Goal: Browse casually: Explore the website without a specific task or goal

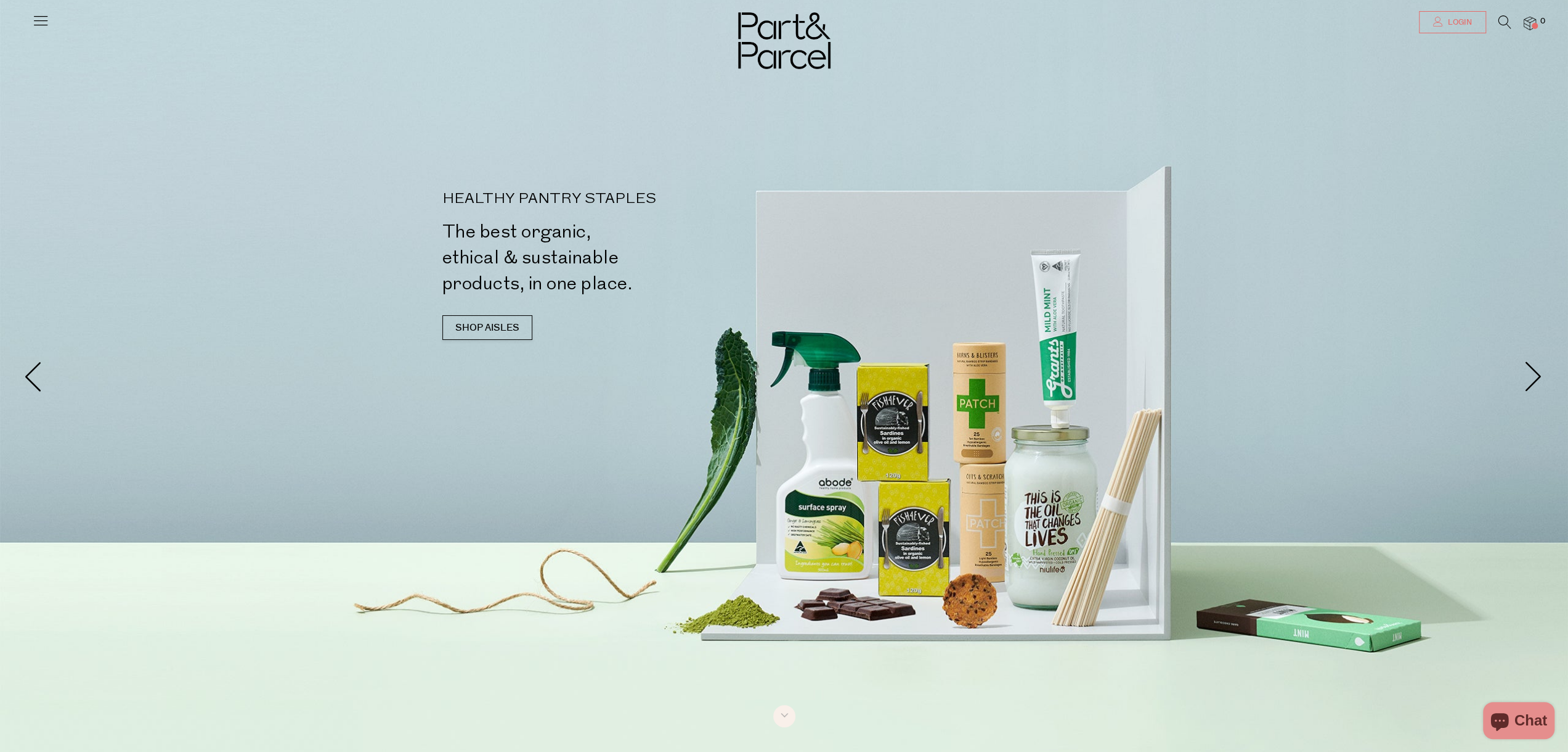
click at [1438, 21] on icon at bounding box center [1438, 21] width 10 height 10
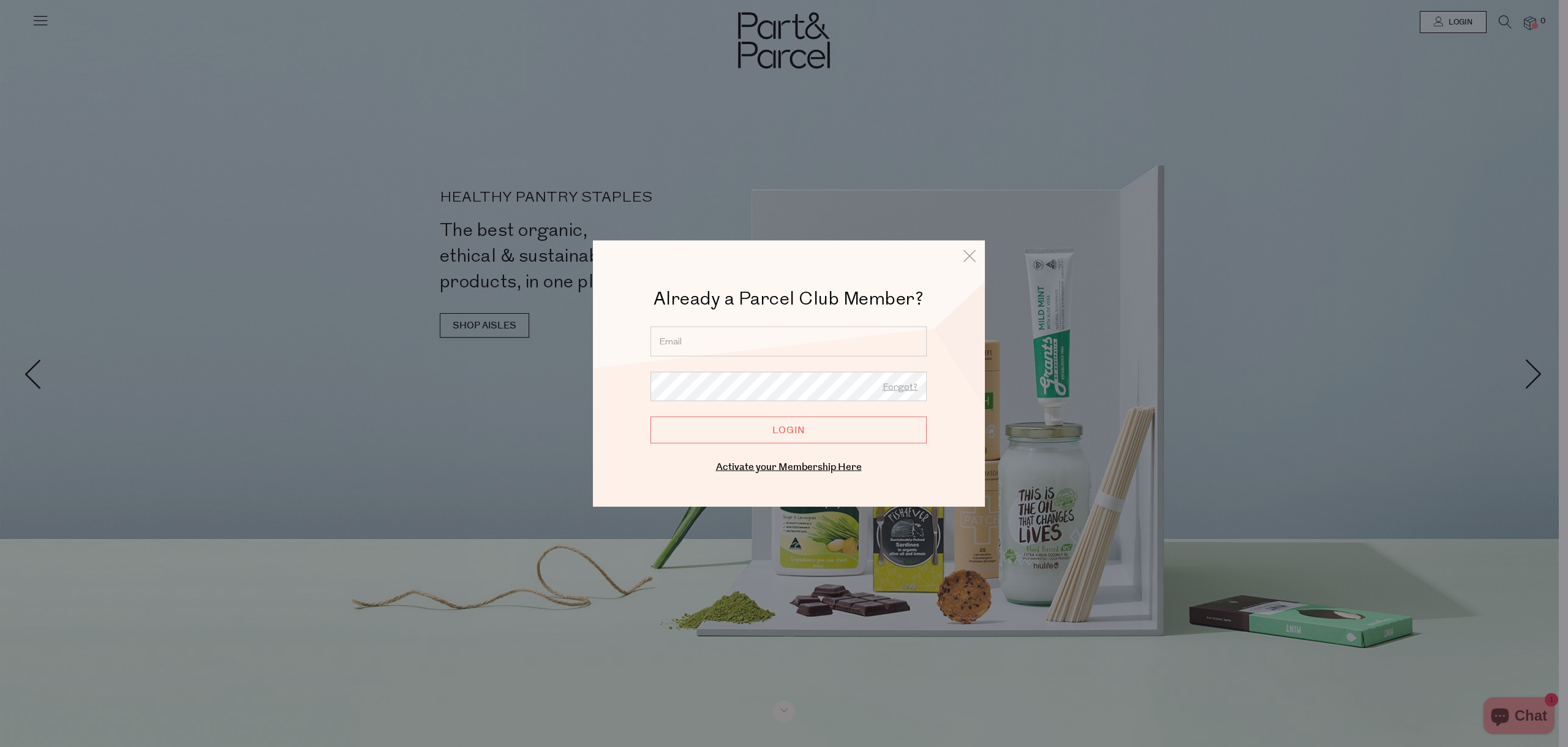
click at [703, 346] on input "email" at bounding box center [788, 341] width 276 height 30
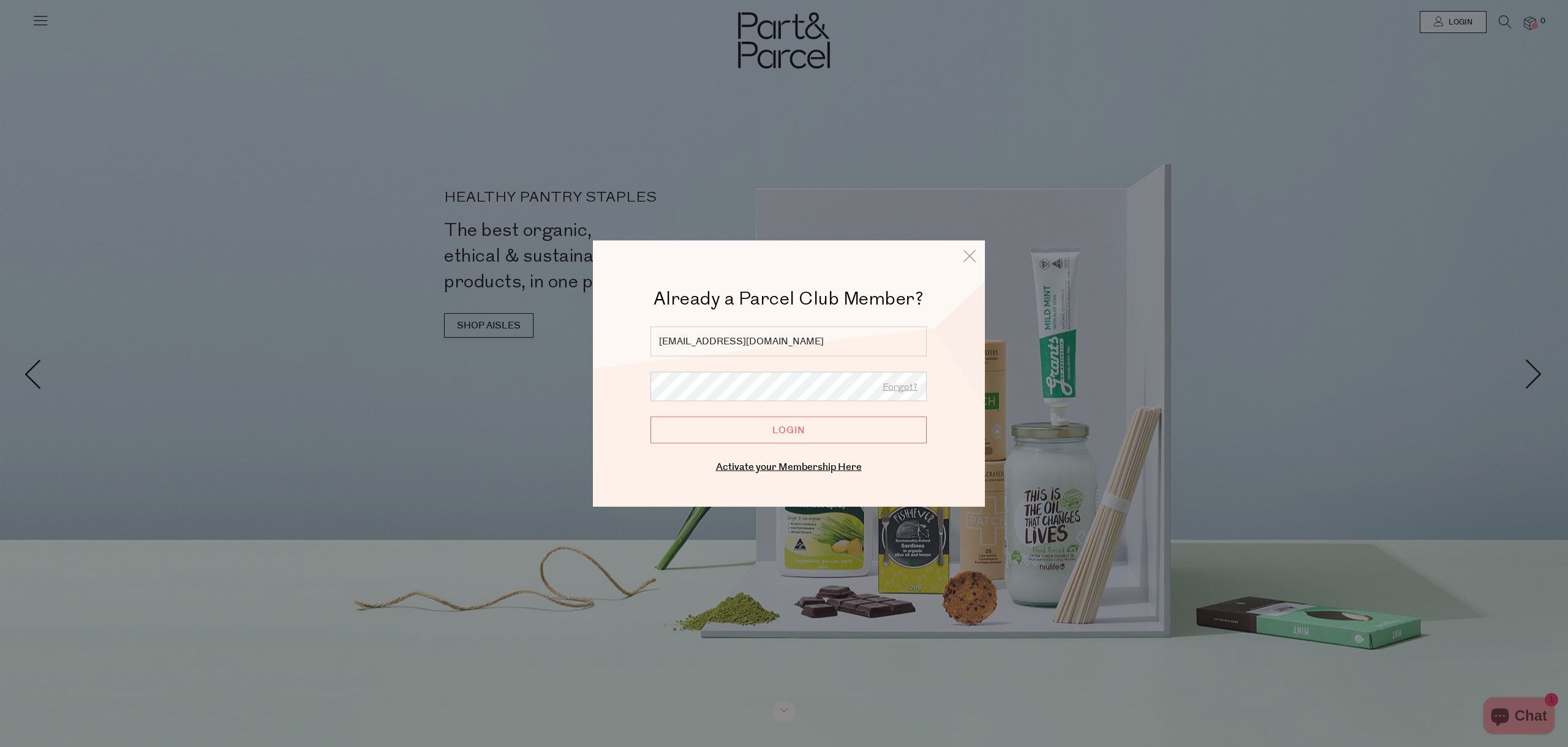
type input "longsyuki@gmail.com"
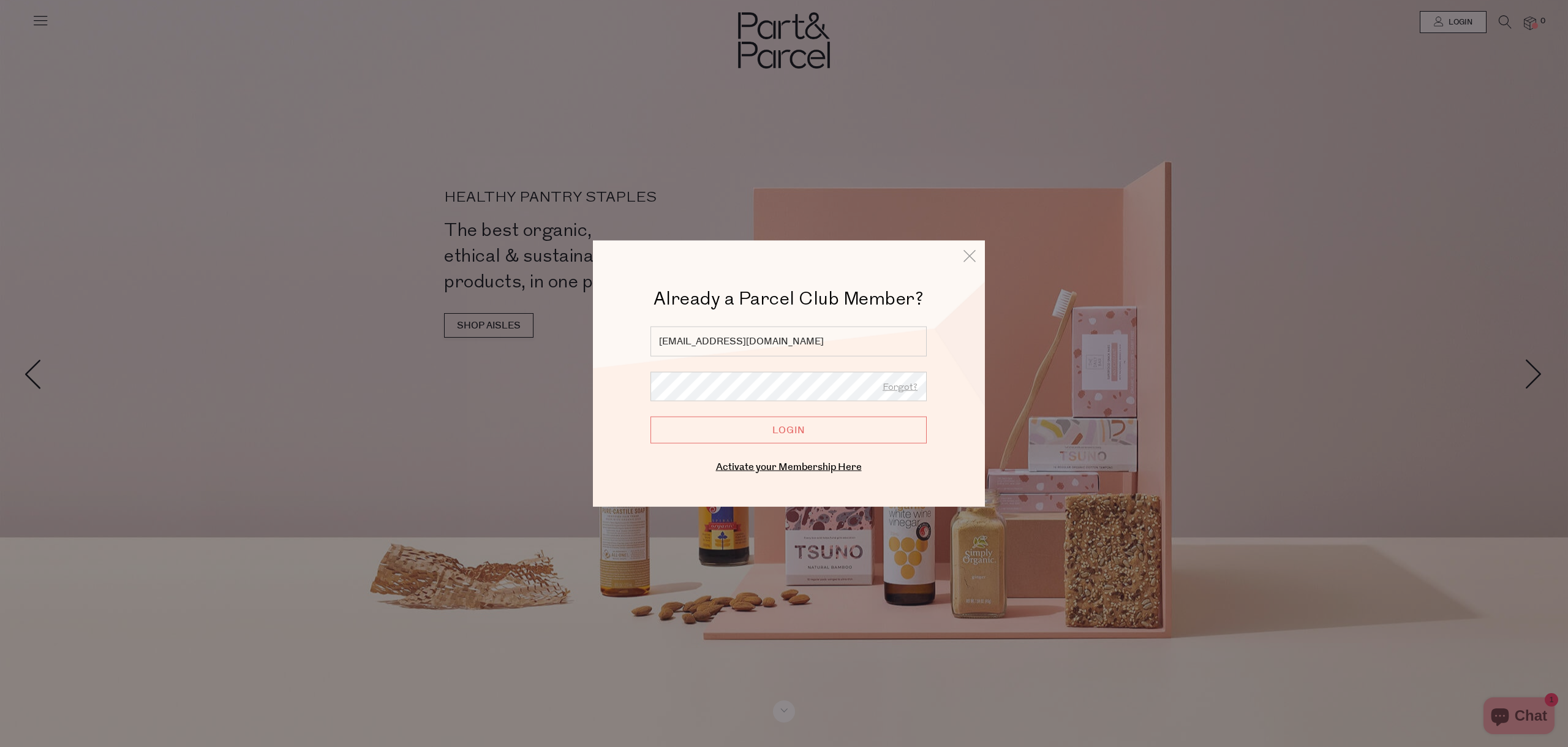
click at [784, 431] on input "Login" at bounding box center [788, 430] width 276 height 27
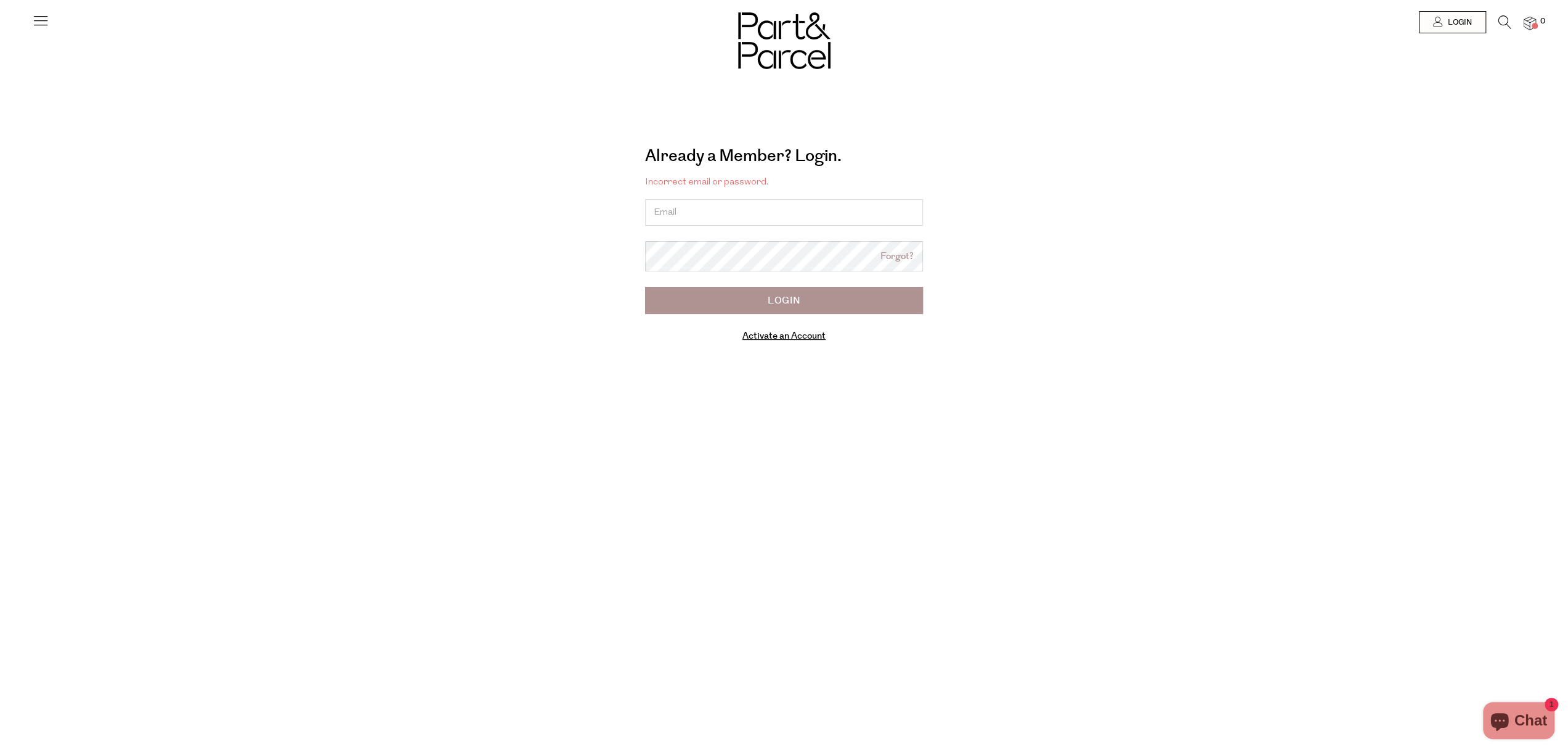
click at [669, 211] on input "email" at bounding box center [784, 212] width 278 height 26
type input "longsyuki@gmail.com"
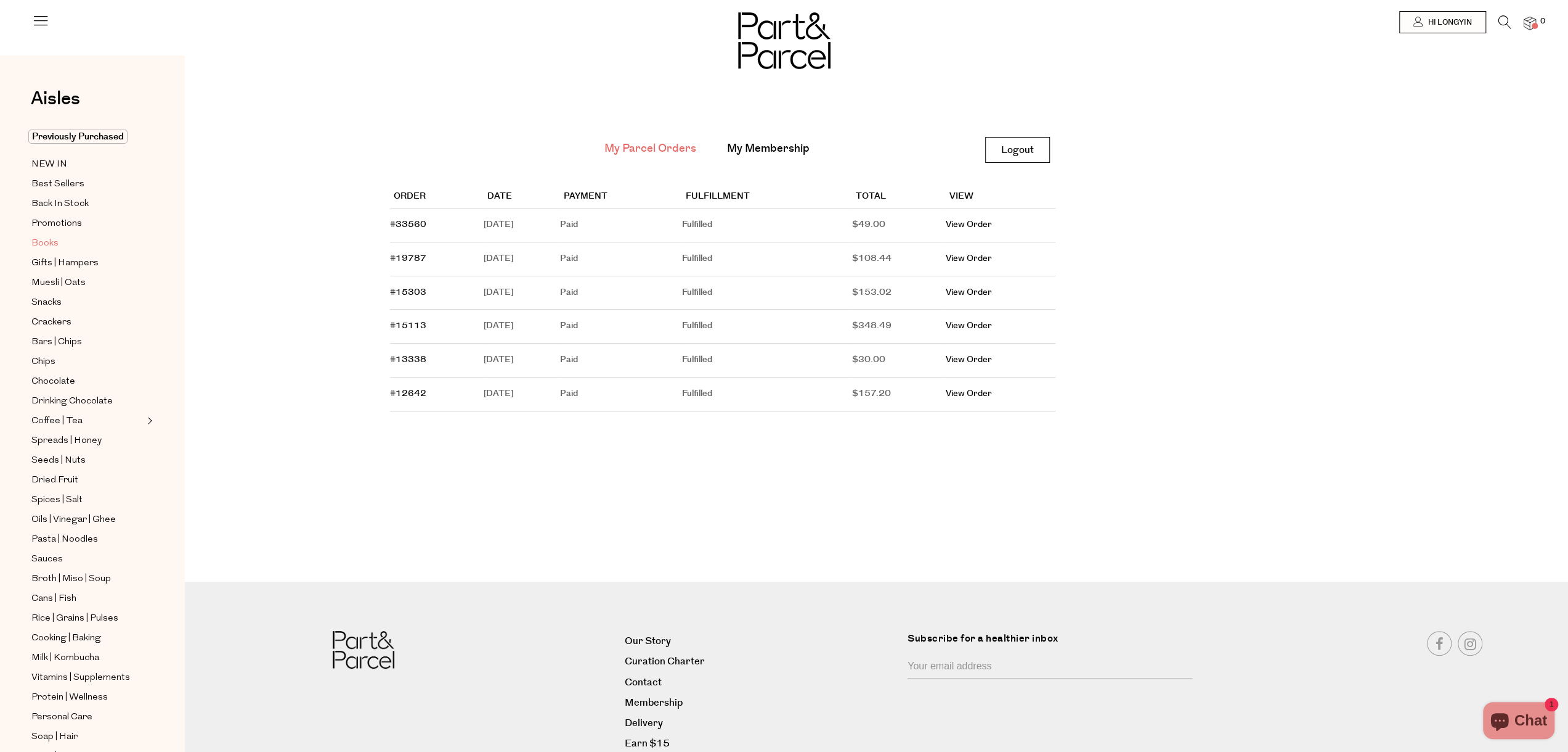
click at [46, 238] on span "Books" at bounding box center [45, 243] width 27 height 15
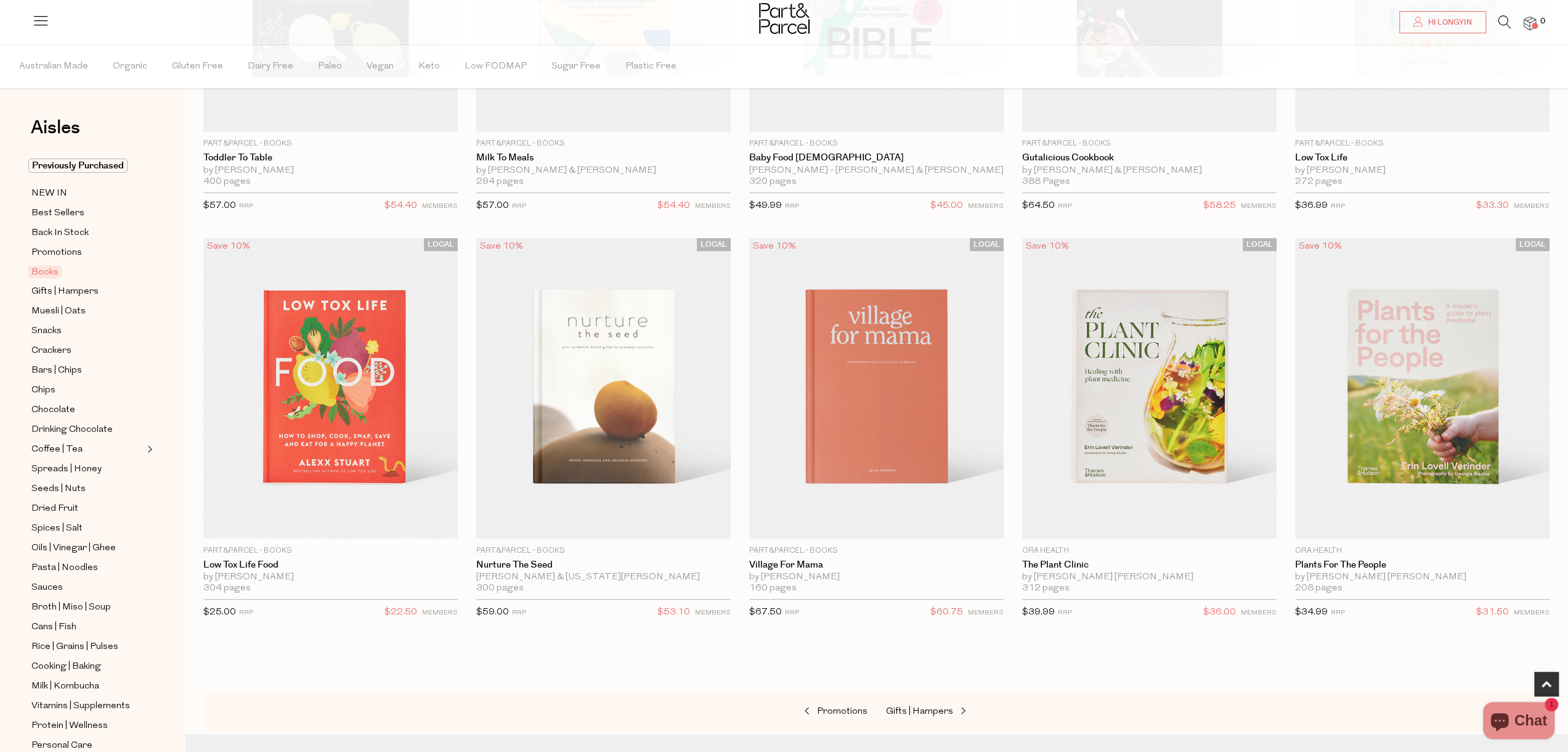
scroll to position [308, 0]
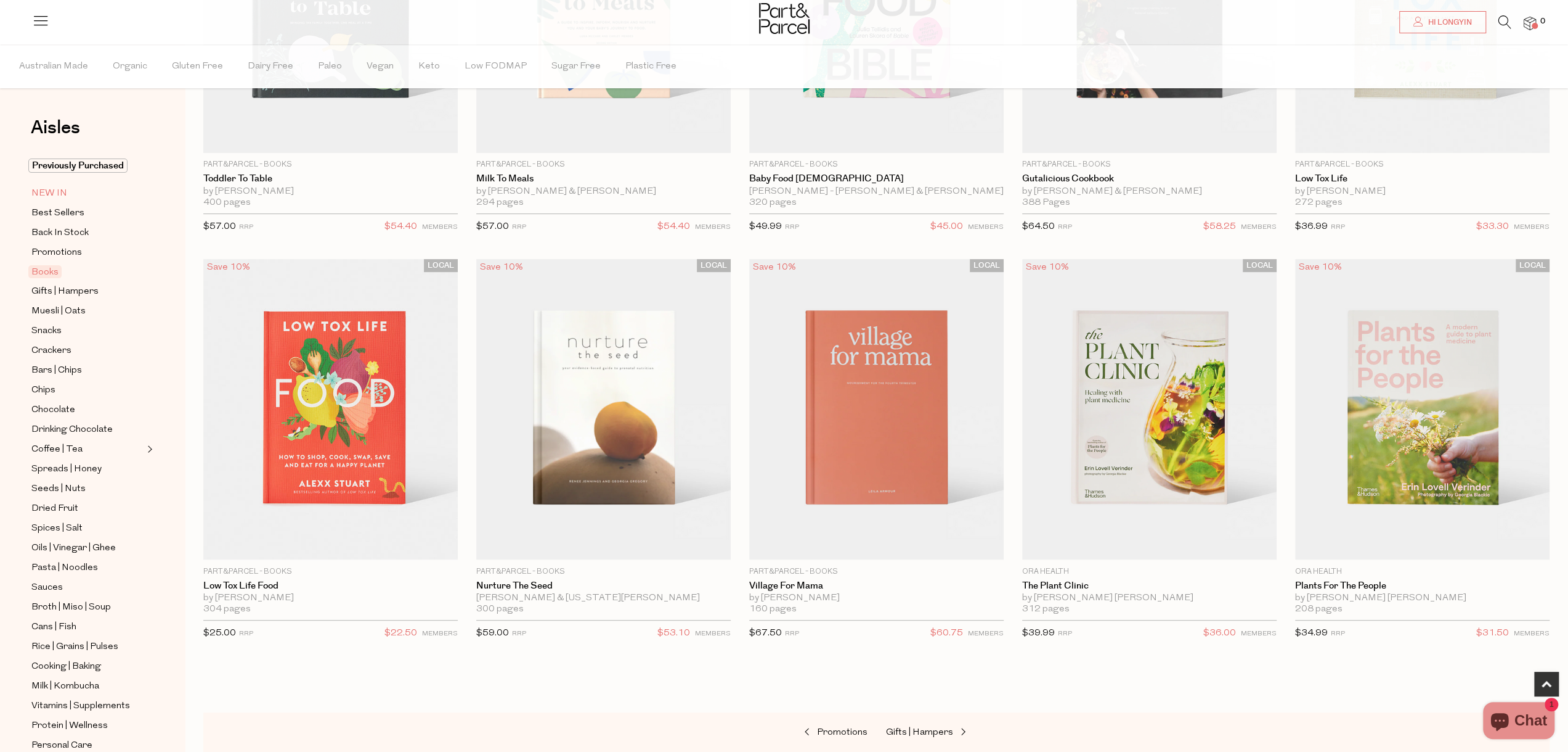
click at [53, 194] on span "NEW IN" at bounding box center [48, 193] width 36 height 15
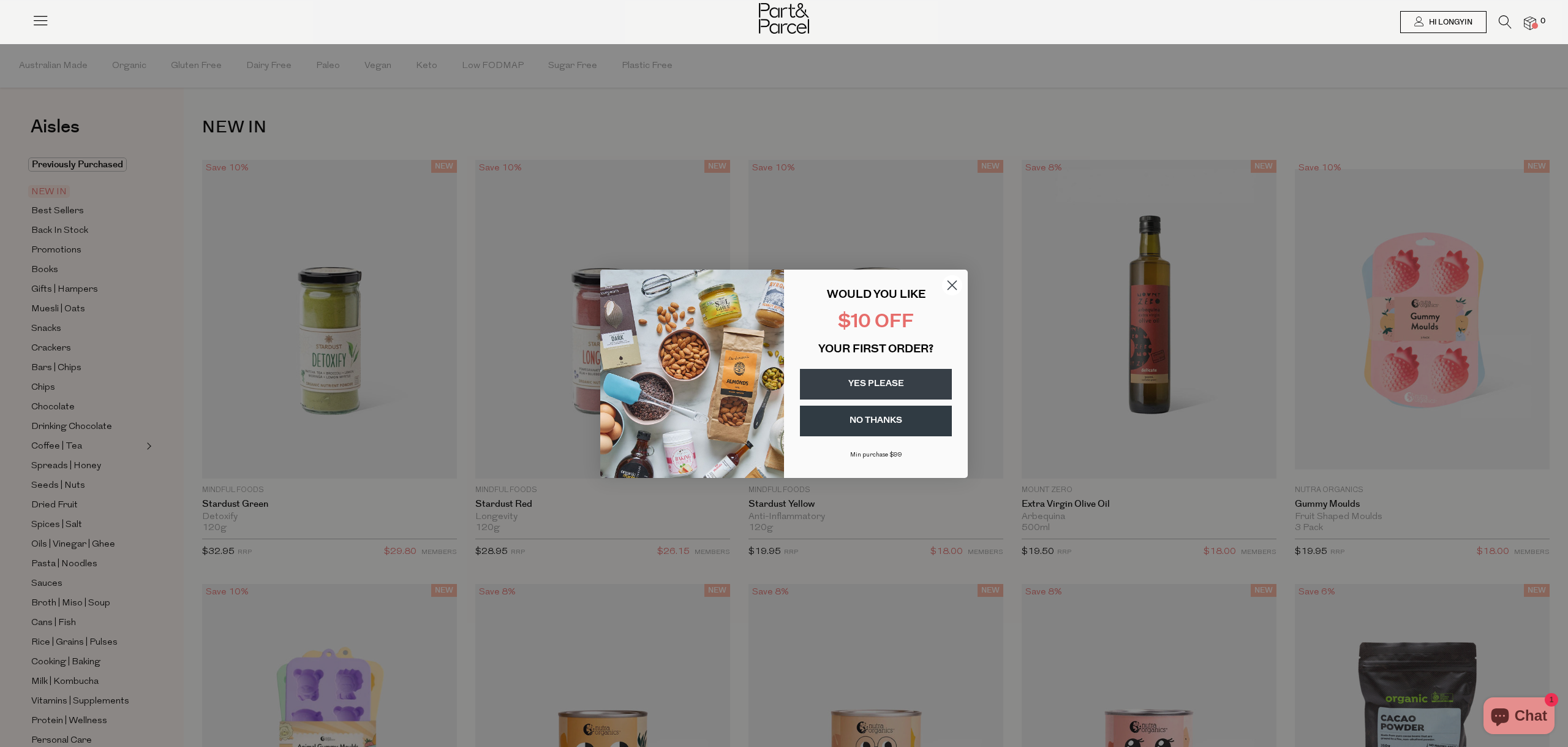
click at [844, 425] on button "NO THANKS" at bounding box center [876, 421] width 152 height 31
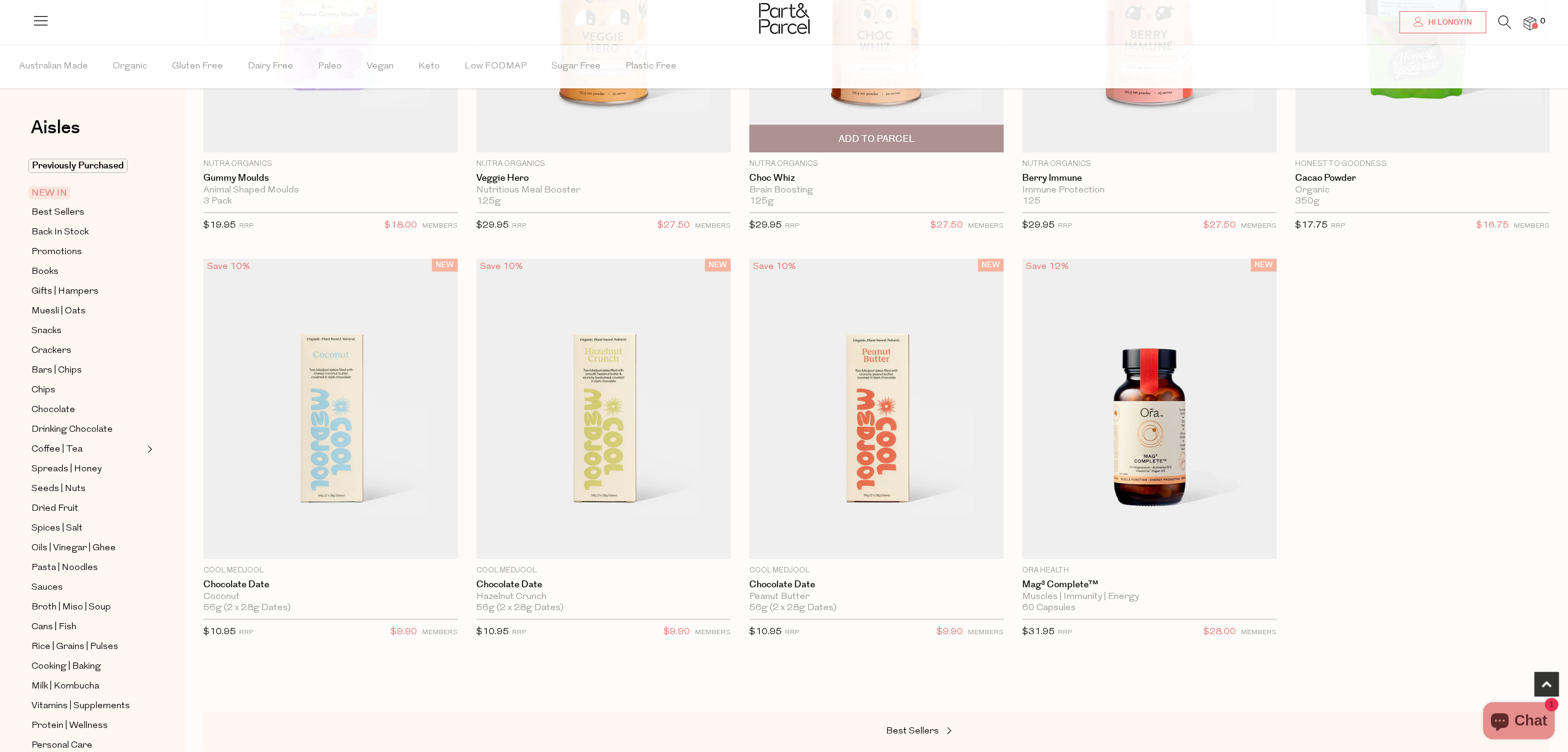
scroll to position [740, 0]
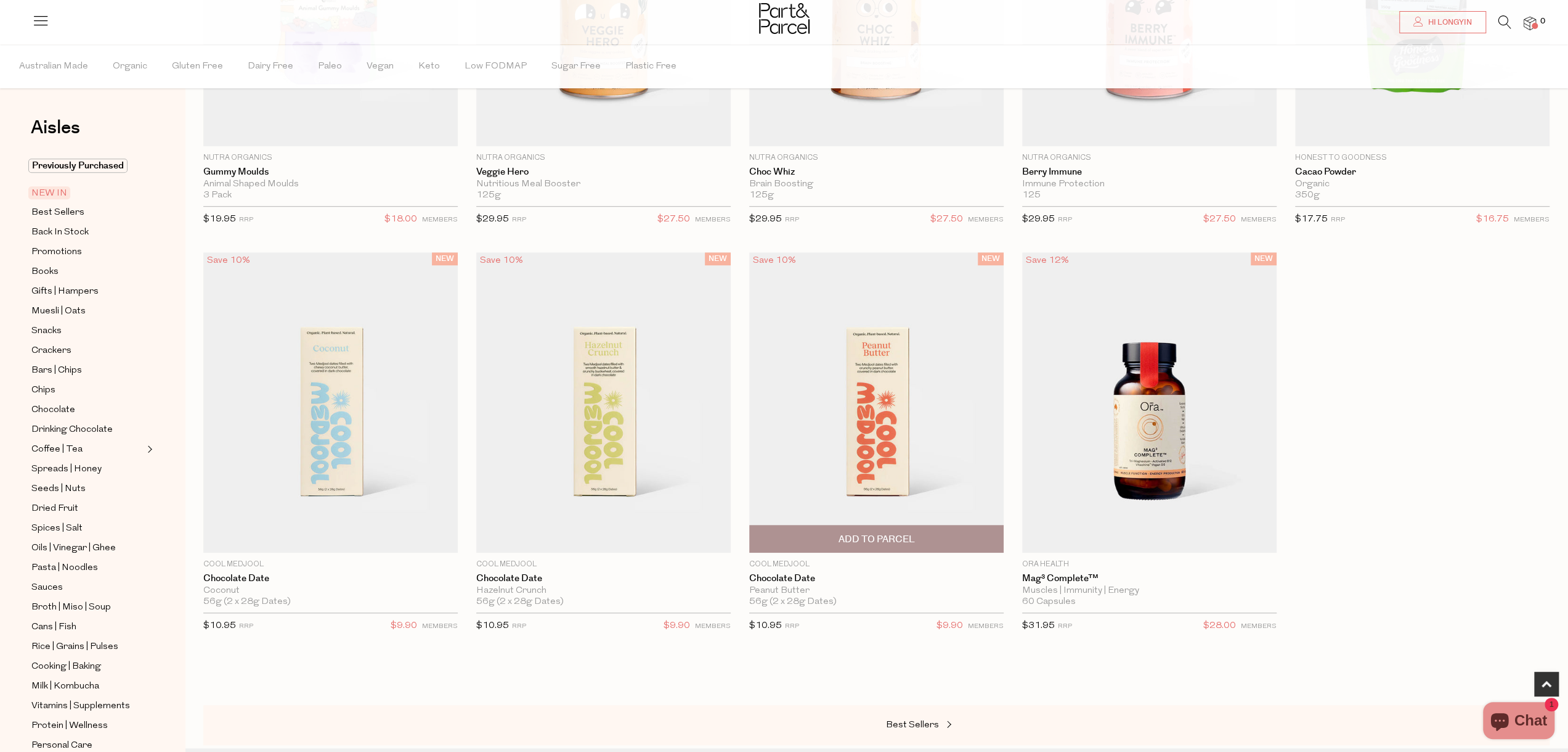
click at [870, 460] on img at bounding box center [876, 402] width 255 height 300
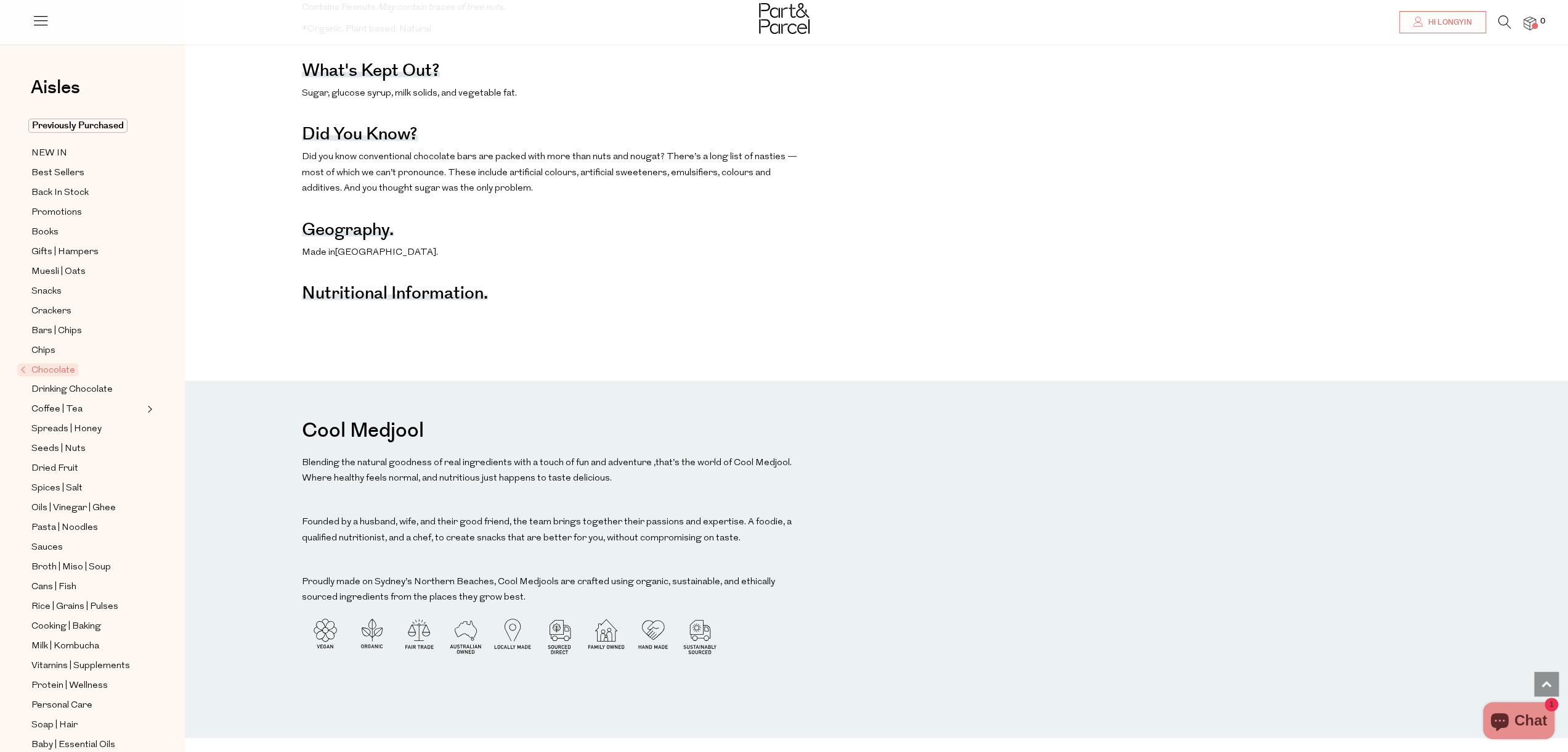
scroll to position [1295, 0]
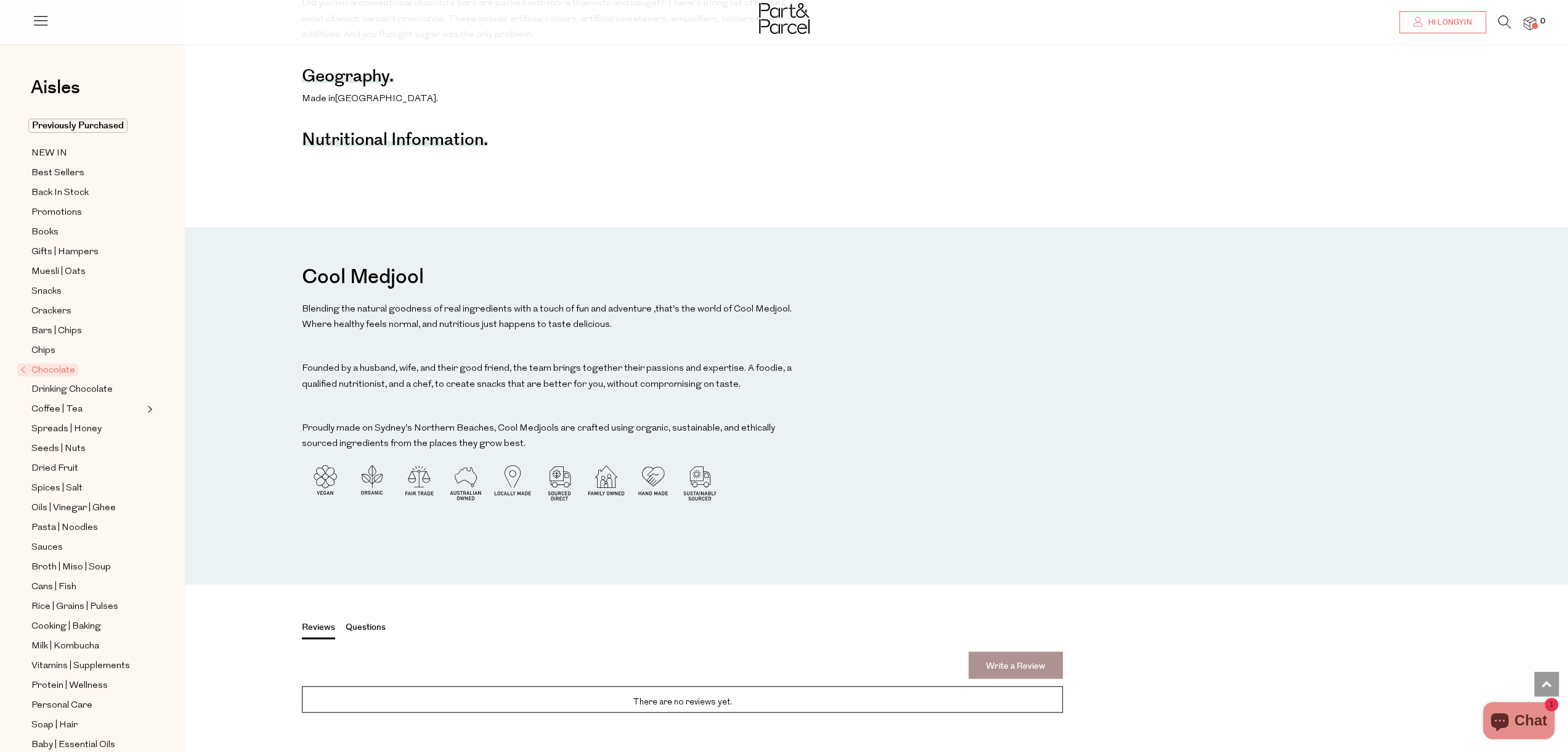
click at [412, 145] on h3 "Nutritional Information." at bounding box center [395, 141] width 186 height 9
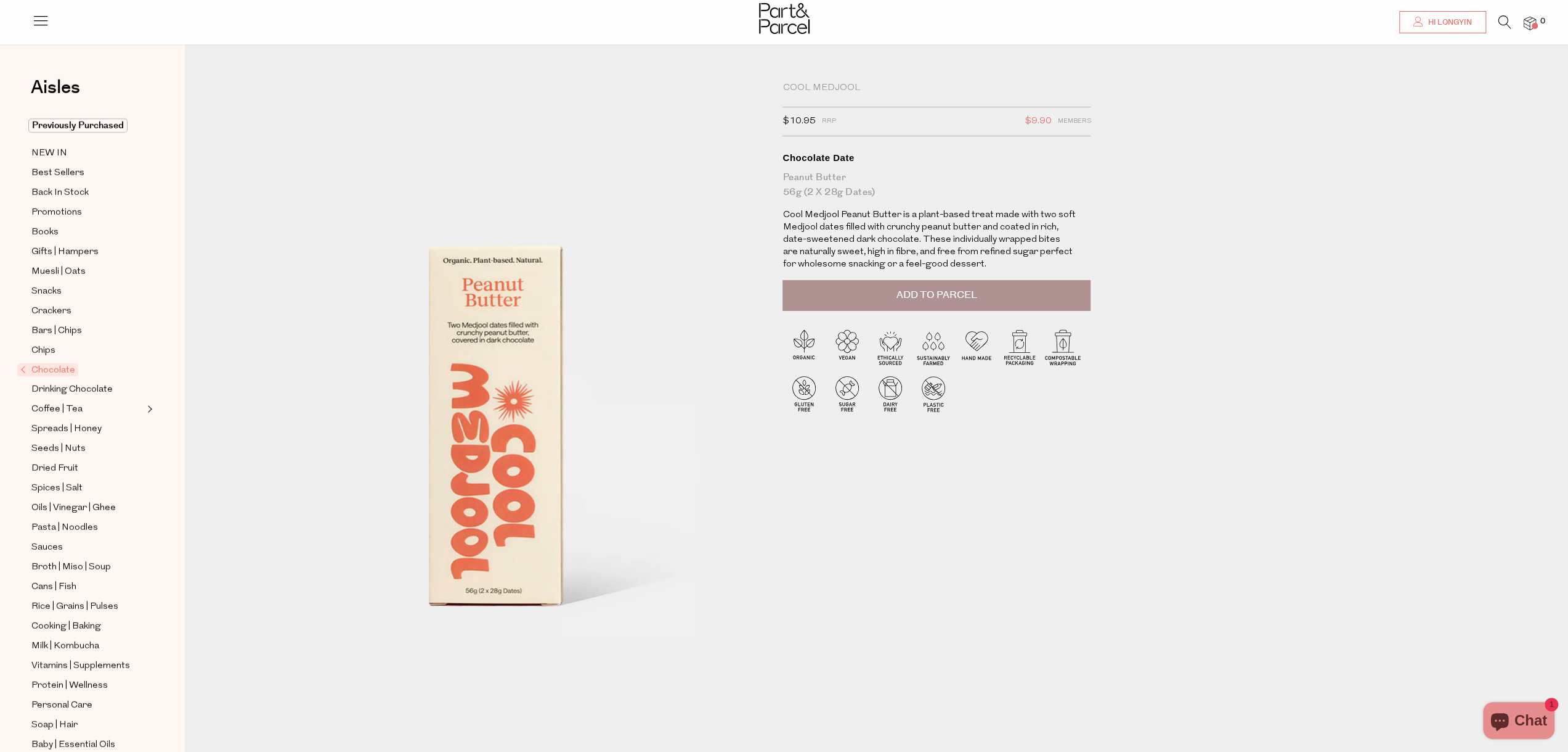
scroll to position [0, 0]
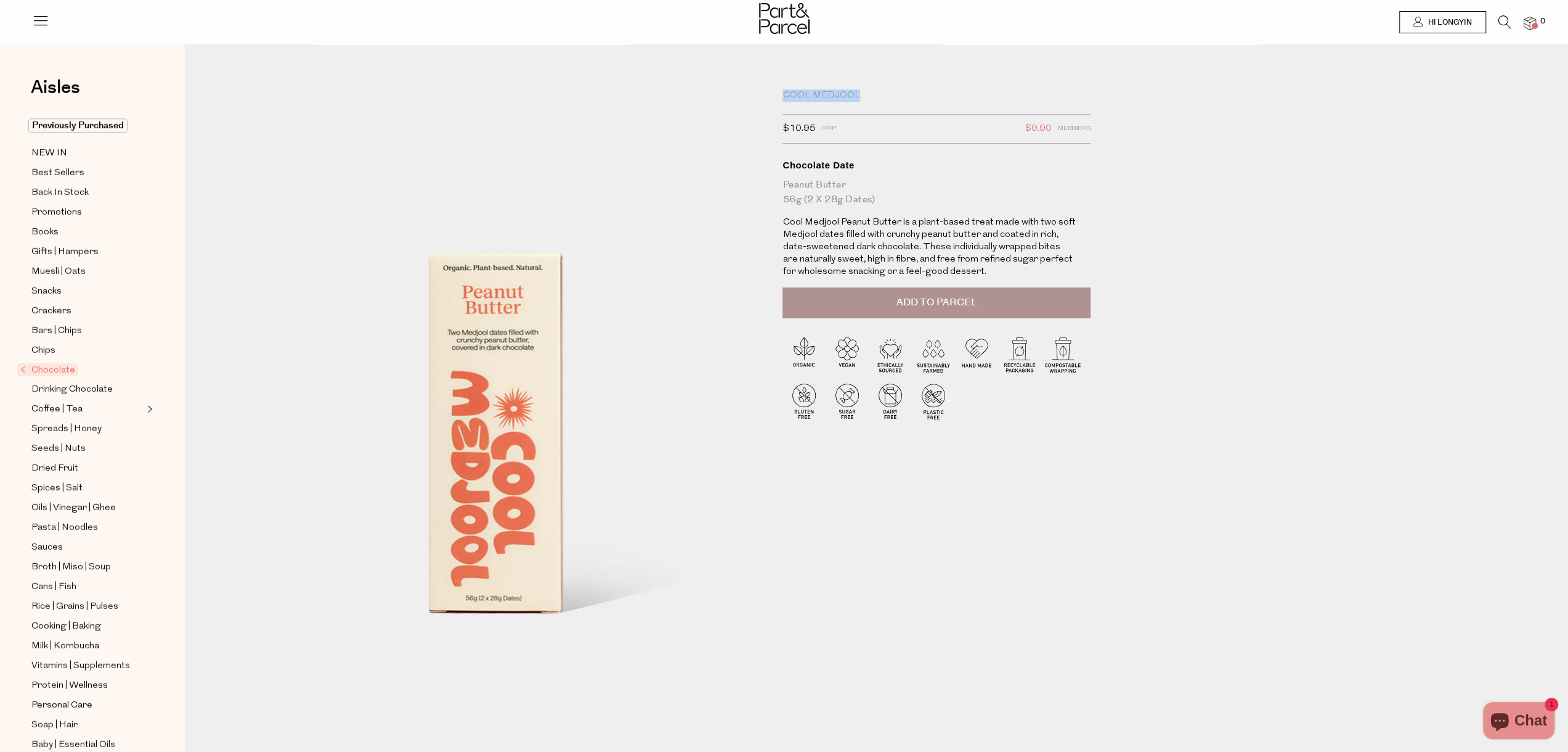
drag, startPoint x: 874, startPoint y: 90, endPoint x: 777, endPoint y: 99, distance: 97.4
click at [777, 99] on div "Cool Medjool $10.95 RRP $9.90 Members Available: In Stock Chocolate Date Peanut…" at bounding box center [943, 406] width 339 height 635
copy div "Cool Medjool"
click at [48, 288] on span "Snacks" at bounding box center [46, 291] width 30 height 15
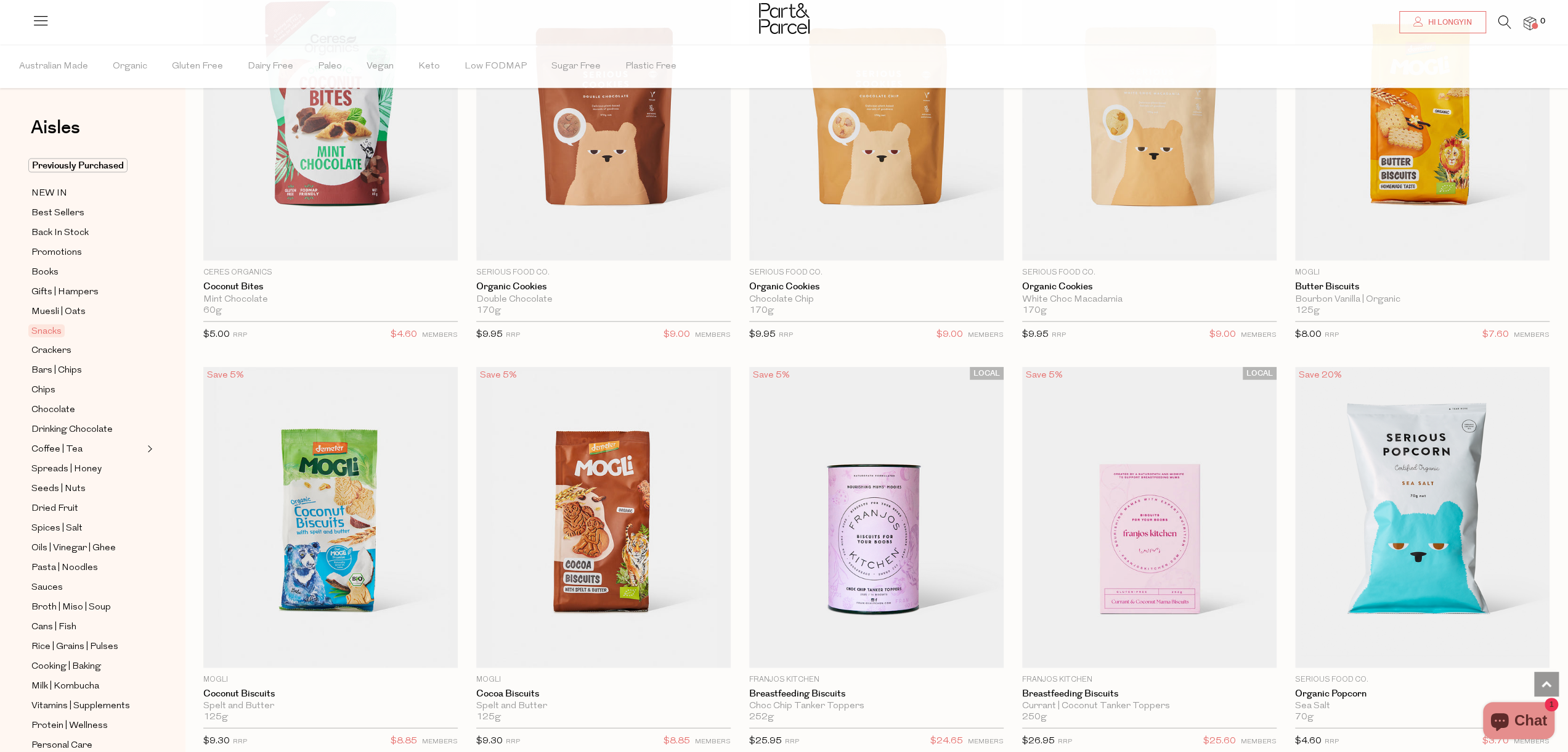
scroll to position [2713, 0]
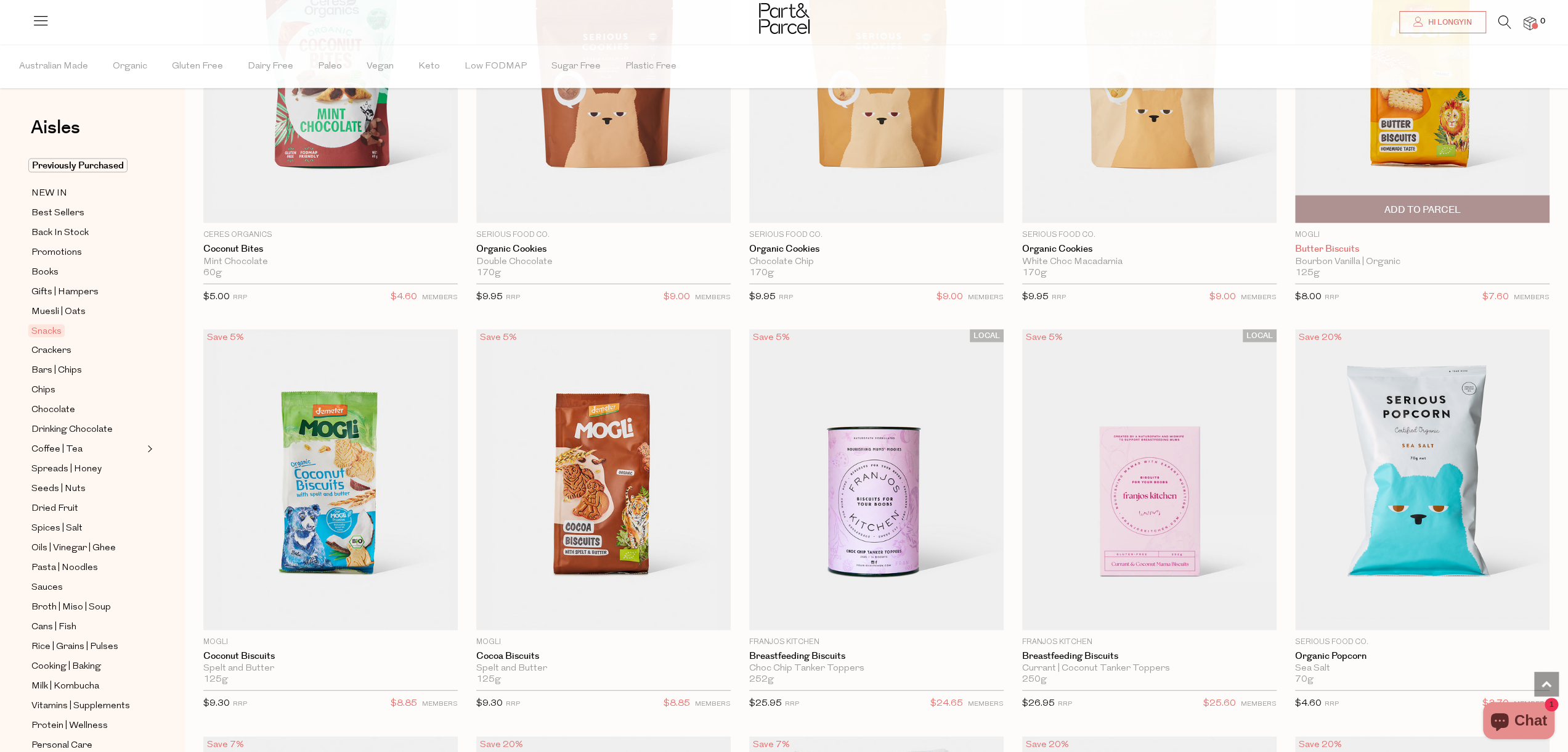
click at [1331, 243] on link "Butter Biscuits" at bounding box center [1423, 248] width 255 height 11
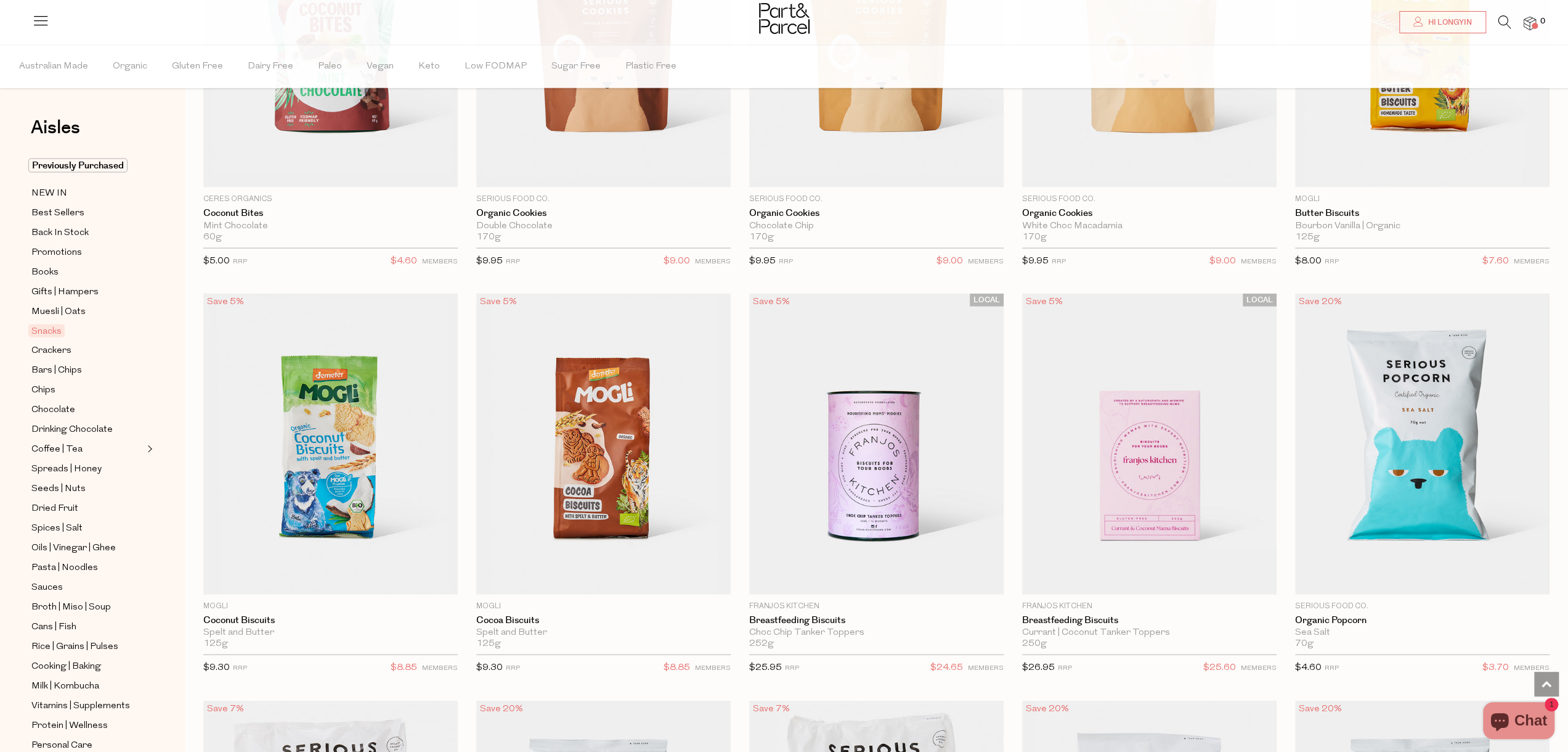
scroll to position [2785, 0]
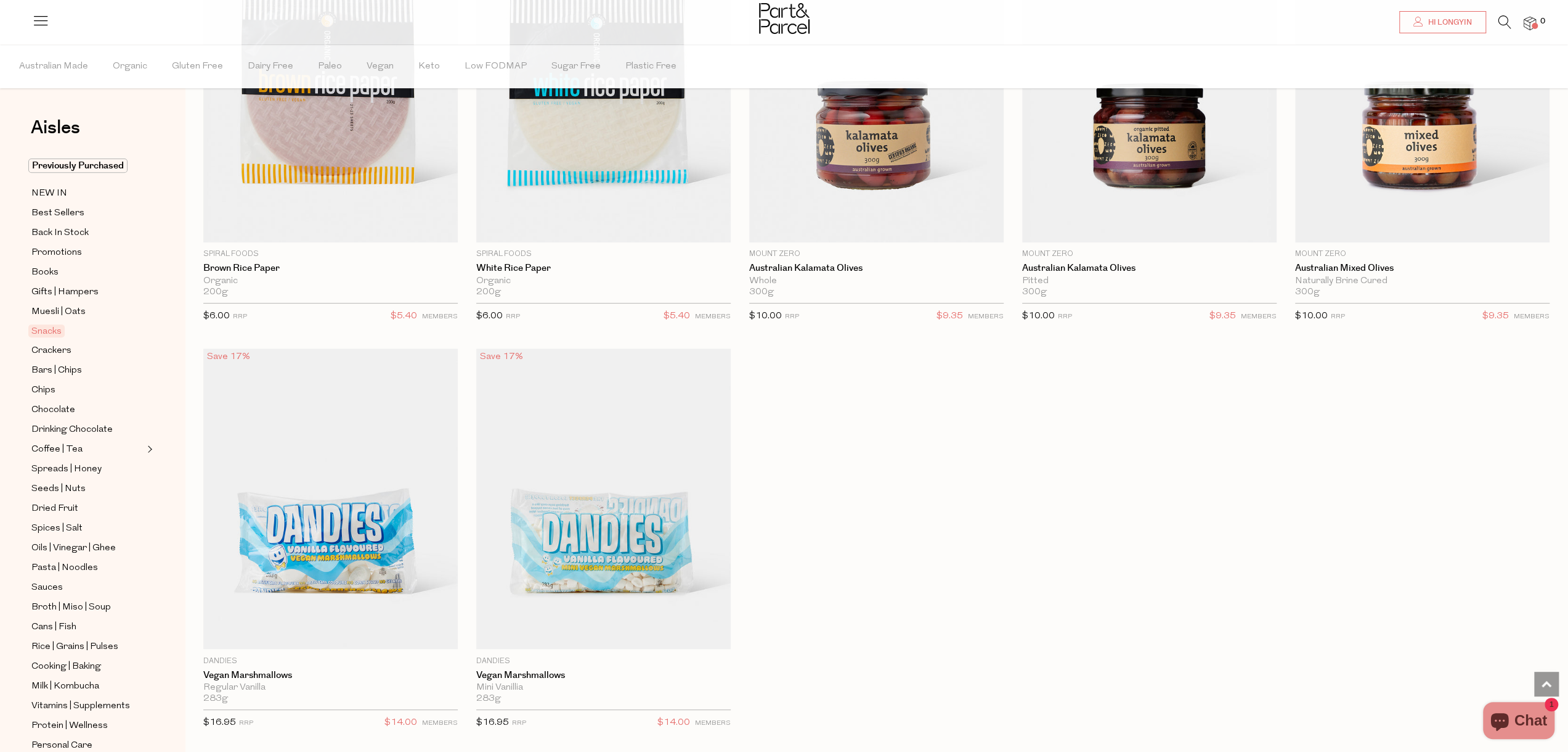
scroll to position [5190, 0]
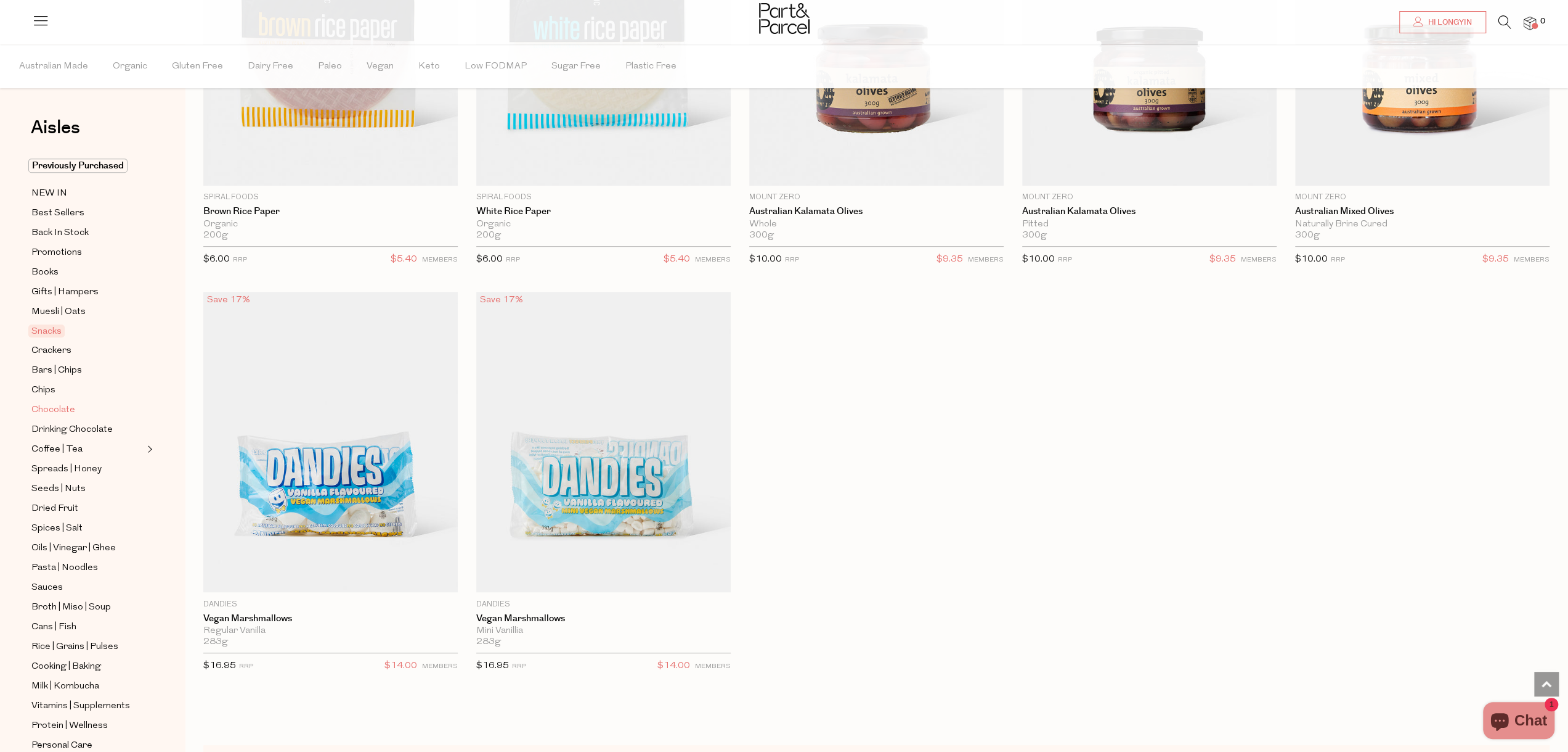
click at [55, 408] on span "Chocolate" at bounding box center [52, 410] width 44 height 15
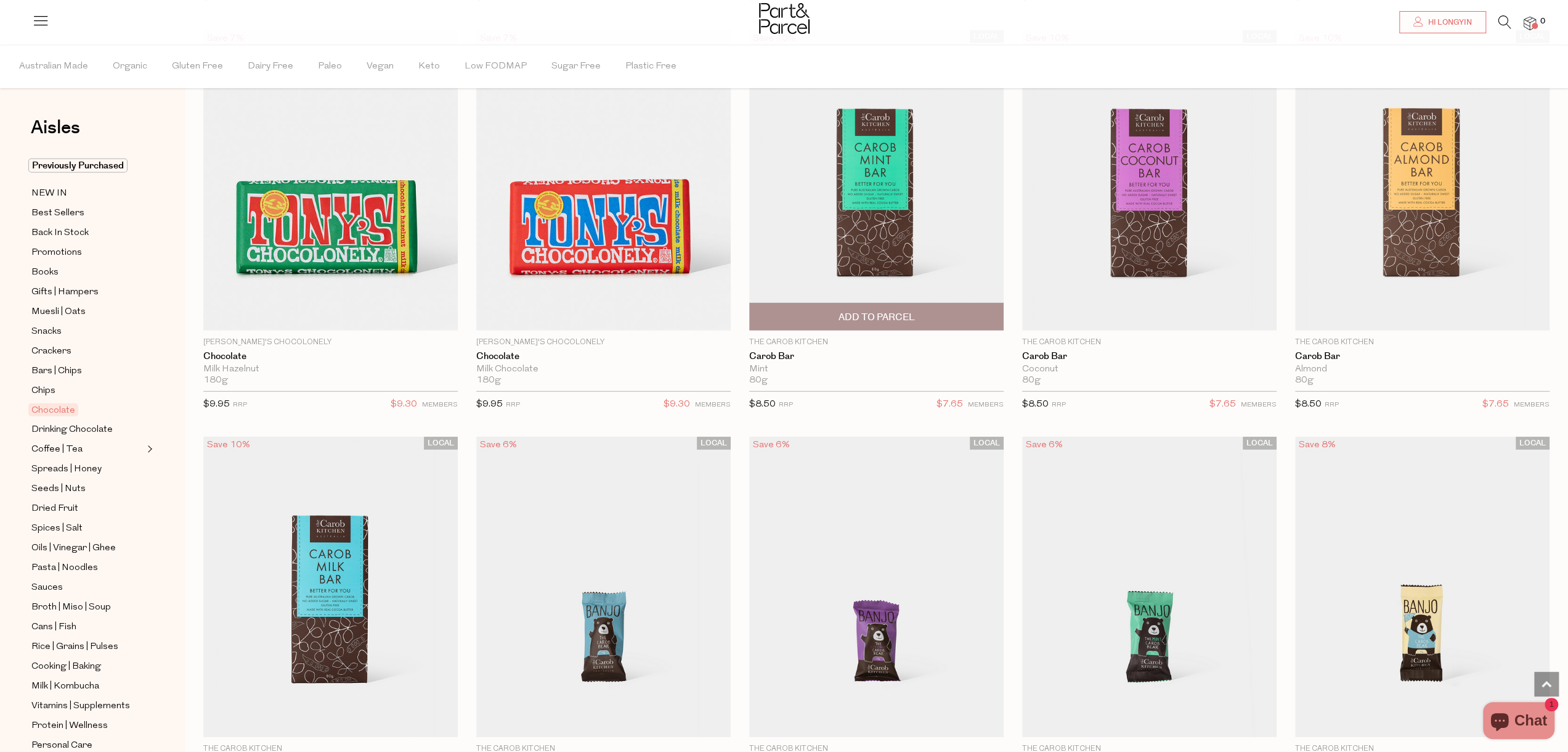
scroll to position [3515, 0]
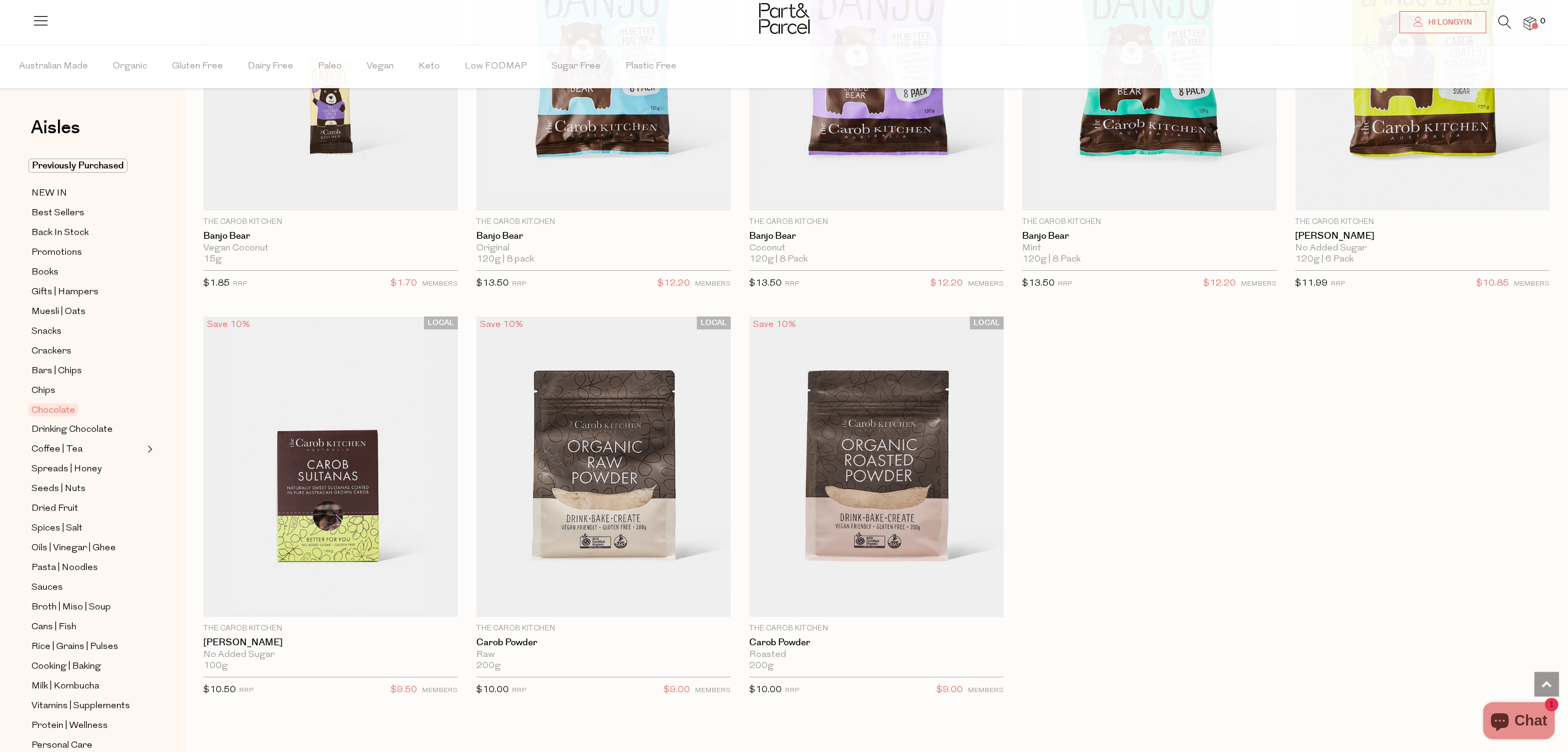
scroll to position [4439, 0]
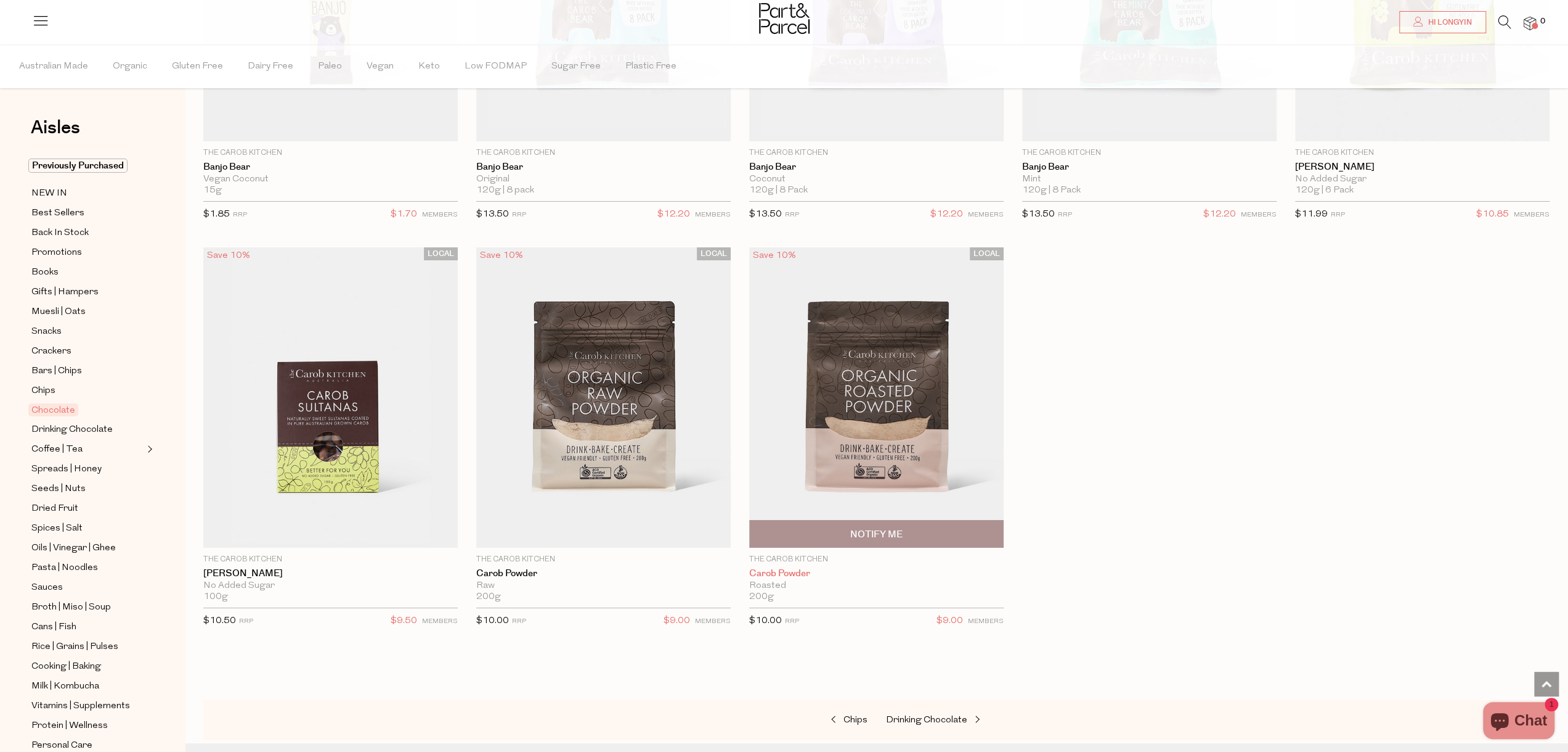
click at [783, 568] on link "Carob Powder" at bounding box center [876, 573] width 255 height 11
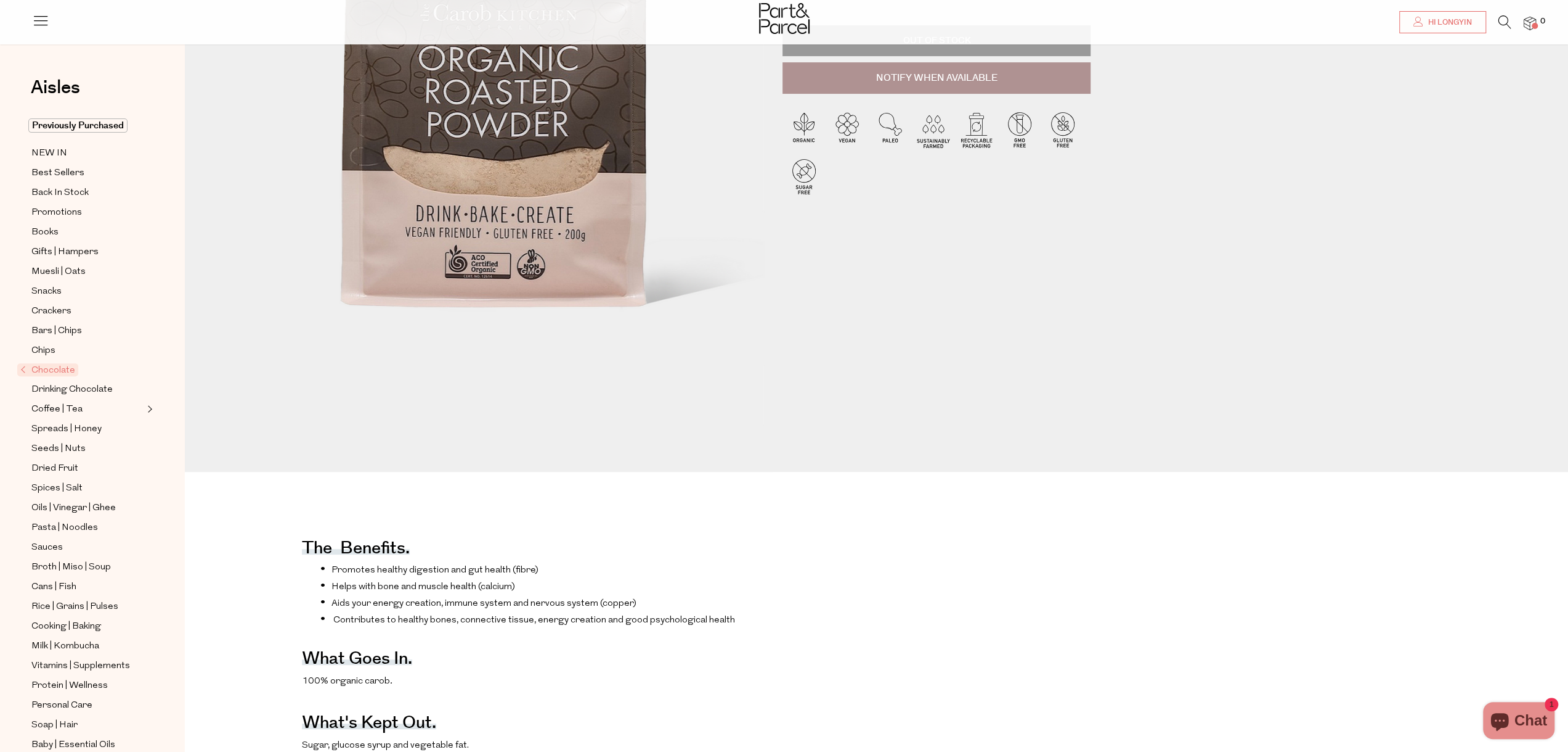
scroll to position [62, 0]
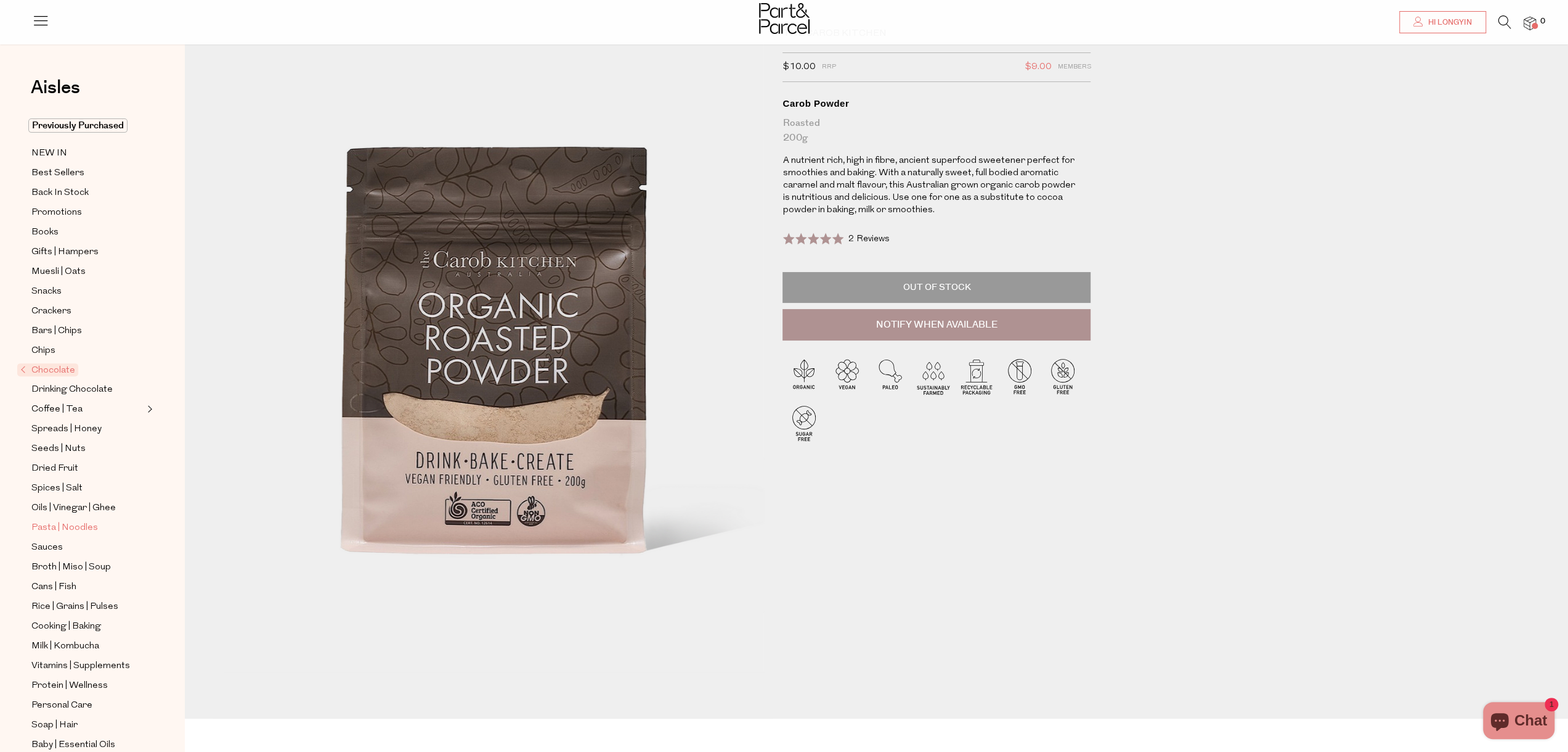
click at [80, 520] on span "Pasta | Noodles" at bounding box center [64, 527] width 67 height 15
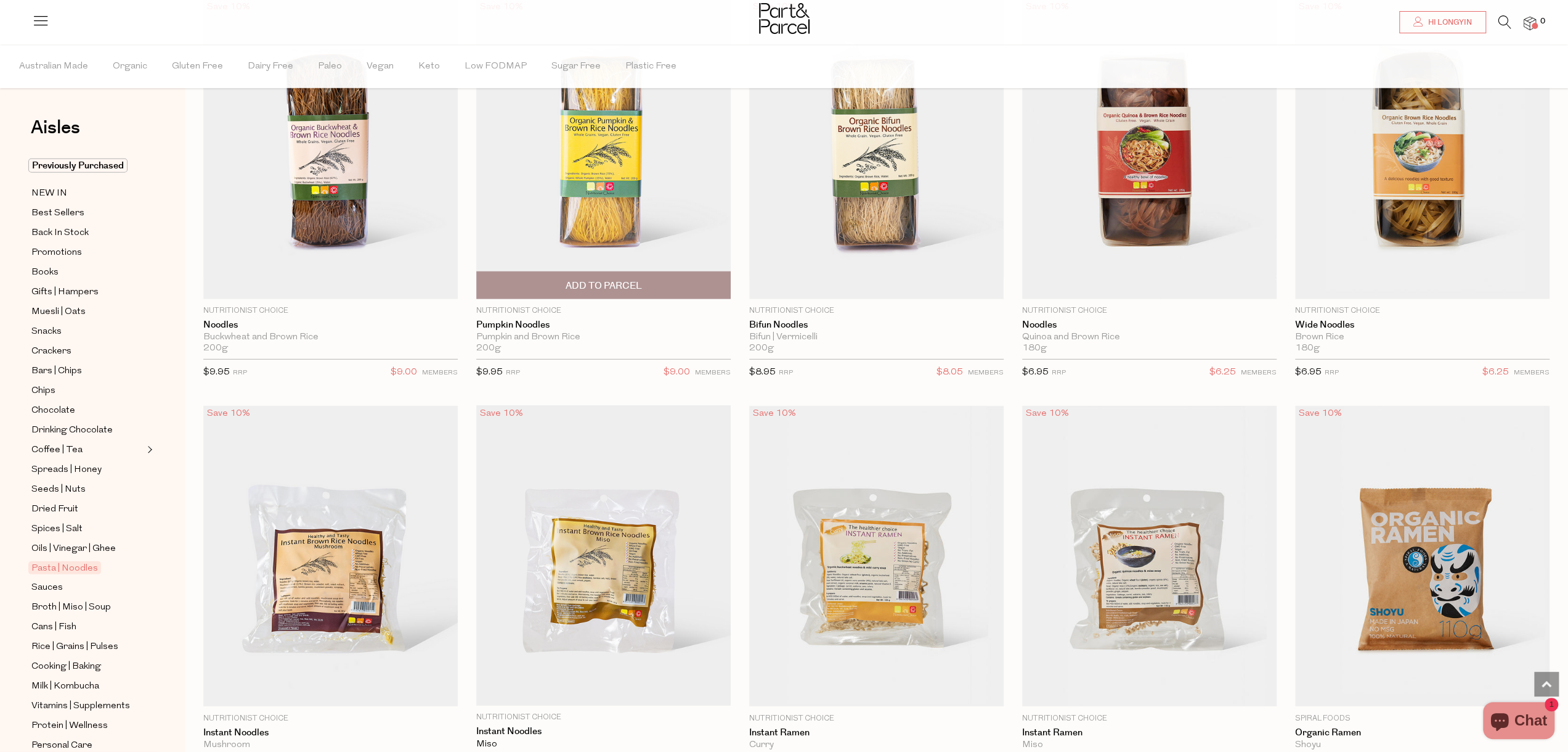
scroll to position [3515, 0]
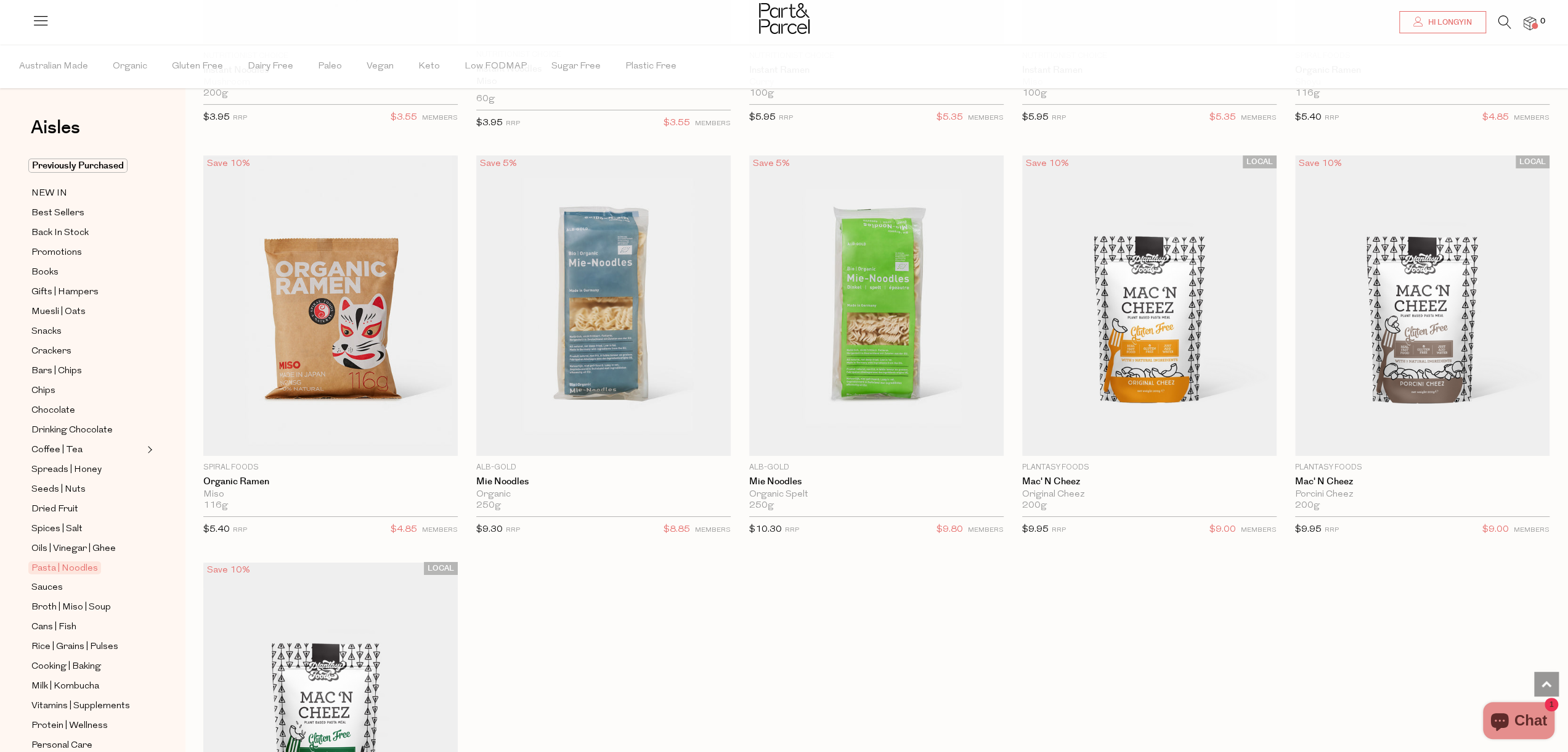
scroll to position [4131, 0]
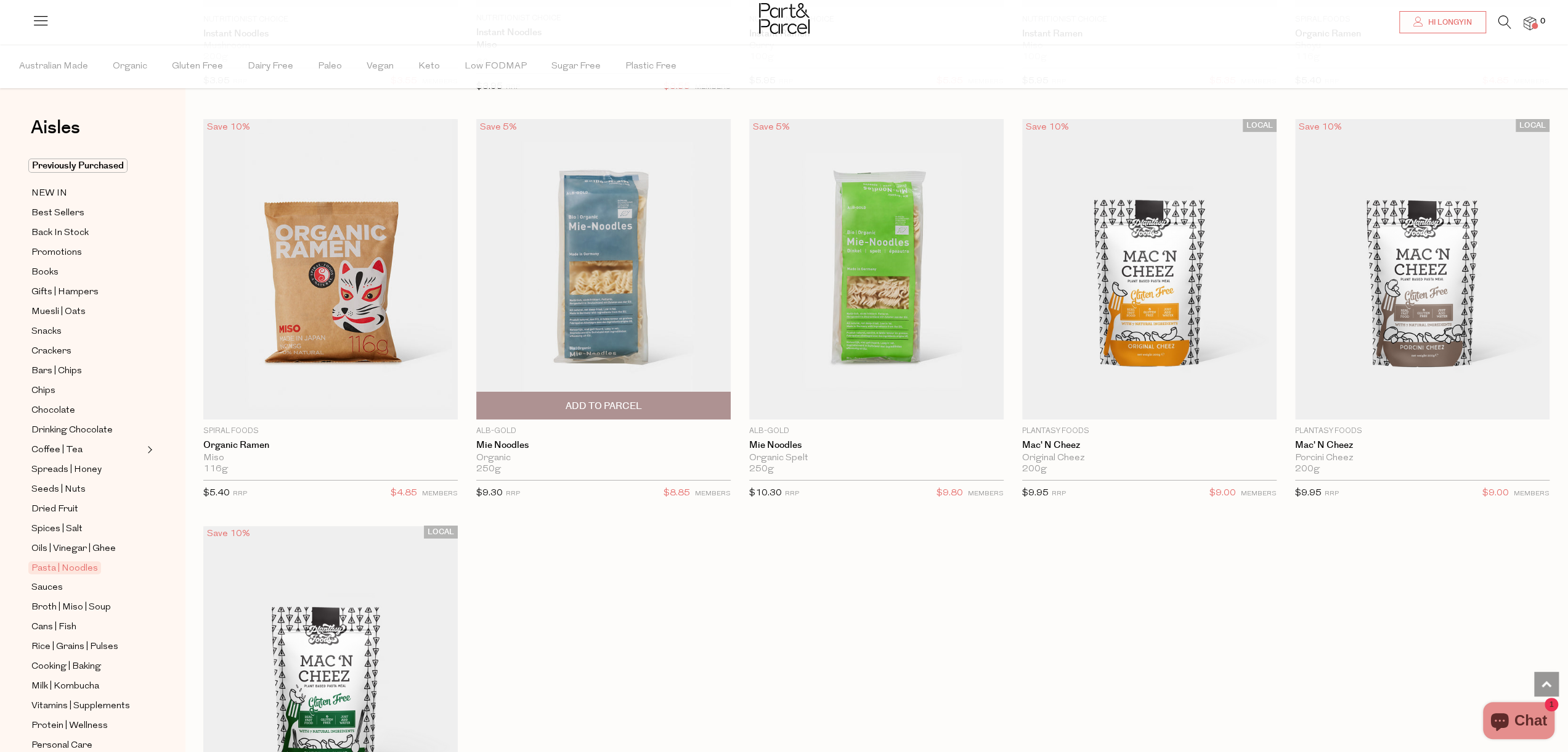
click at [612, 344] on img at bounding box center [603, 269] width 255 height 300
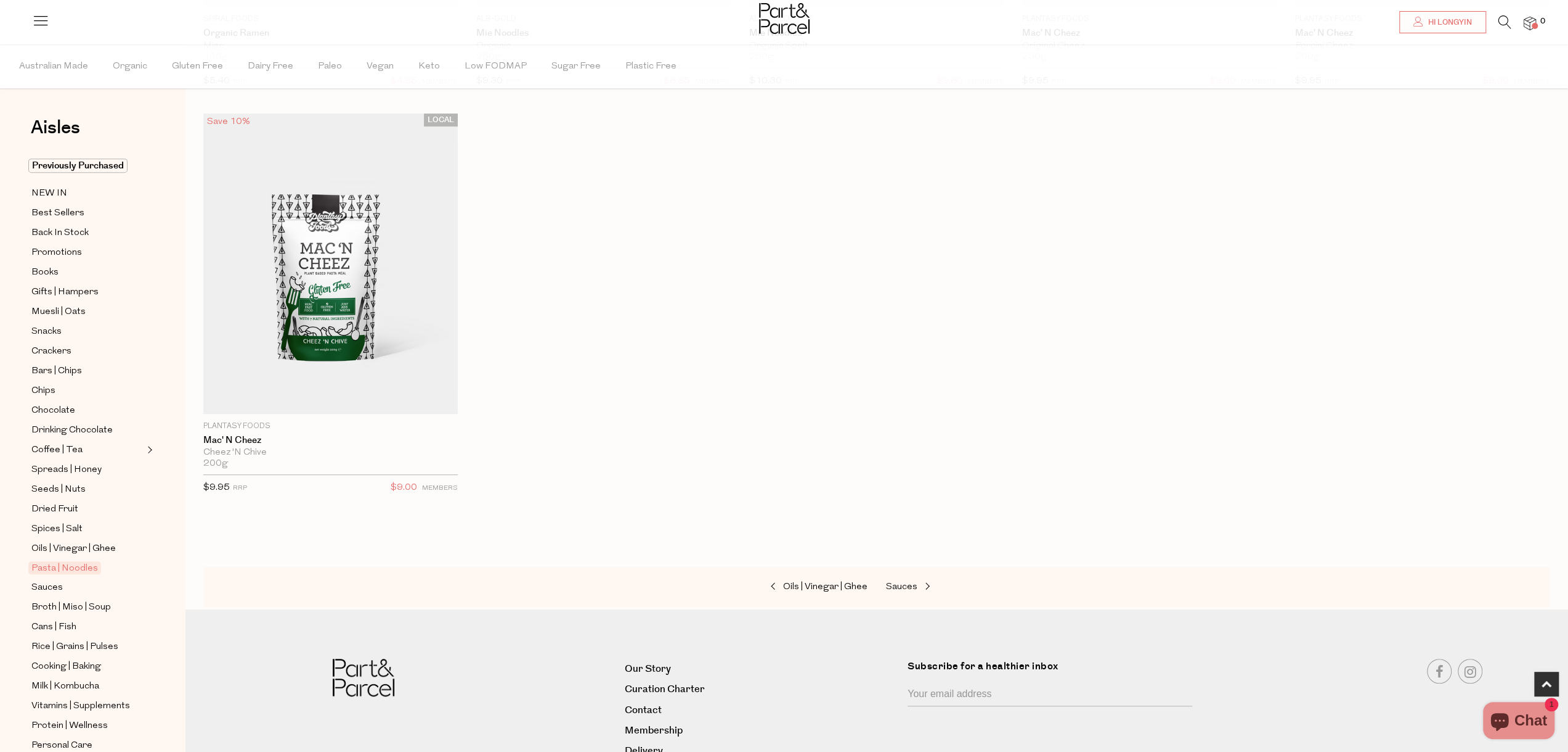
scroll to position [411, 0]
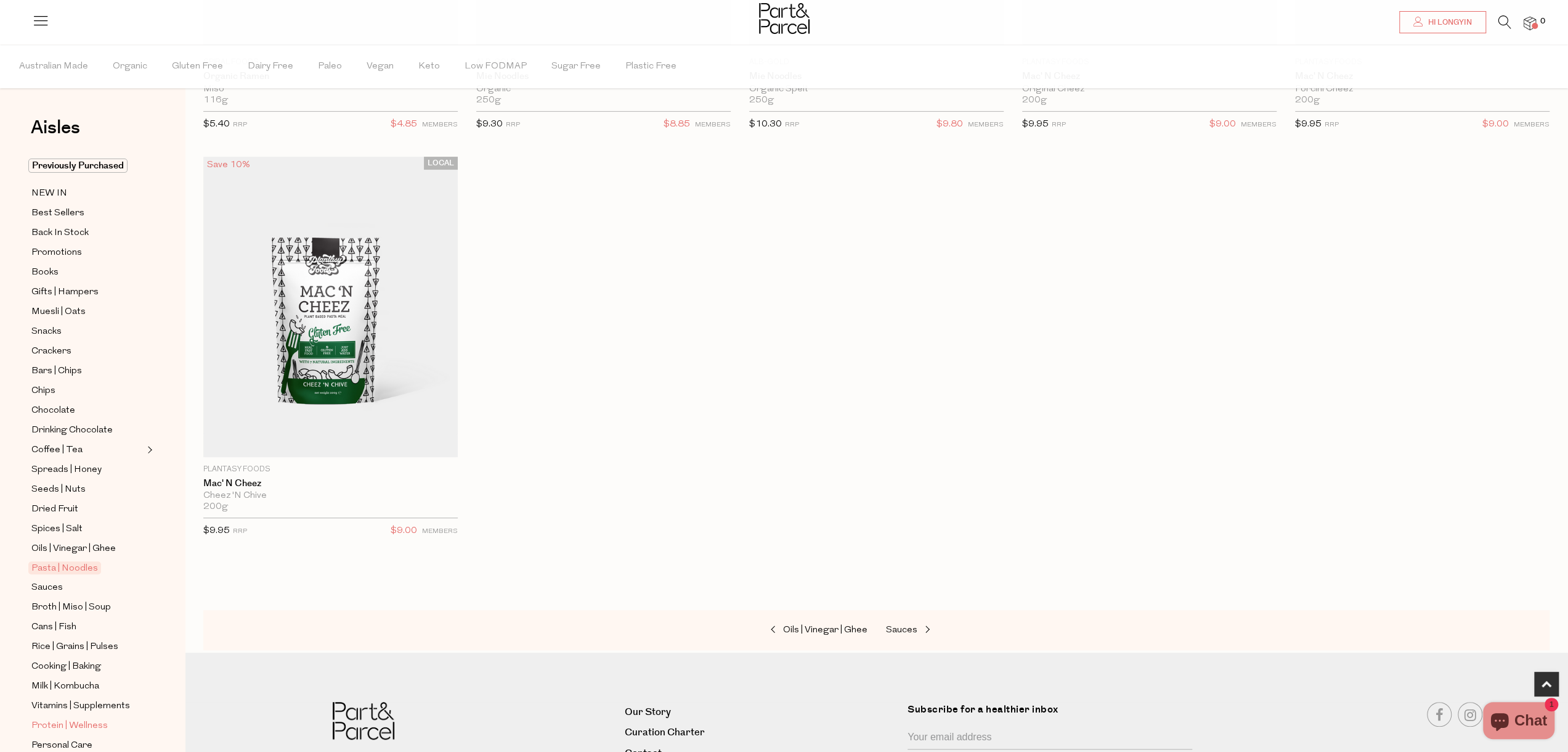
click at [64, 718] on span "Protein | Wellness" at bounding box center [69, 725] width 77 height 15
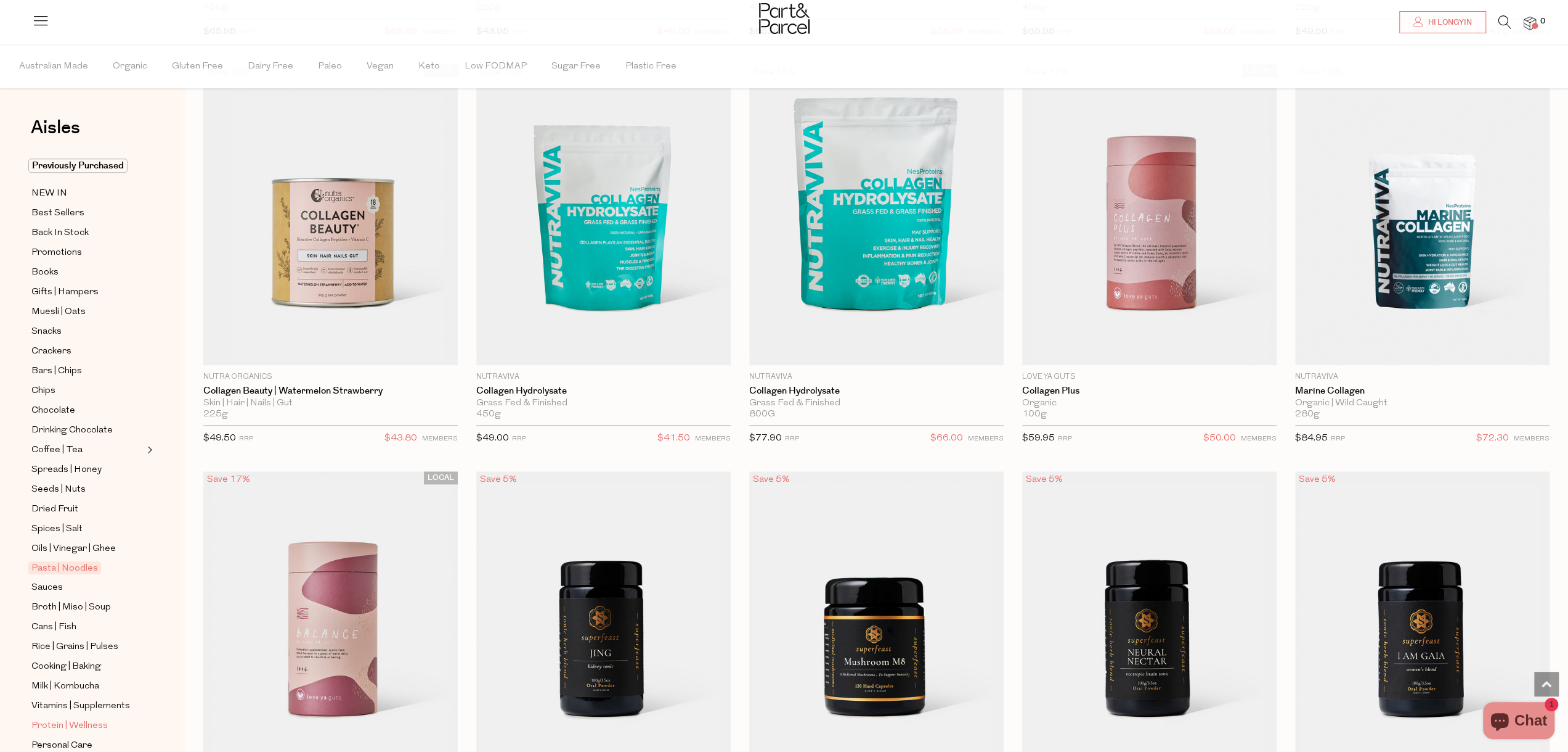
scroll to position [5858, 0]
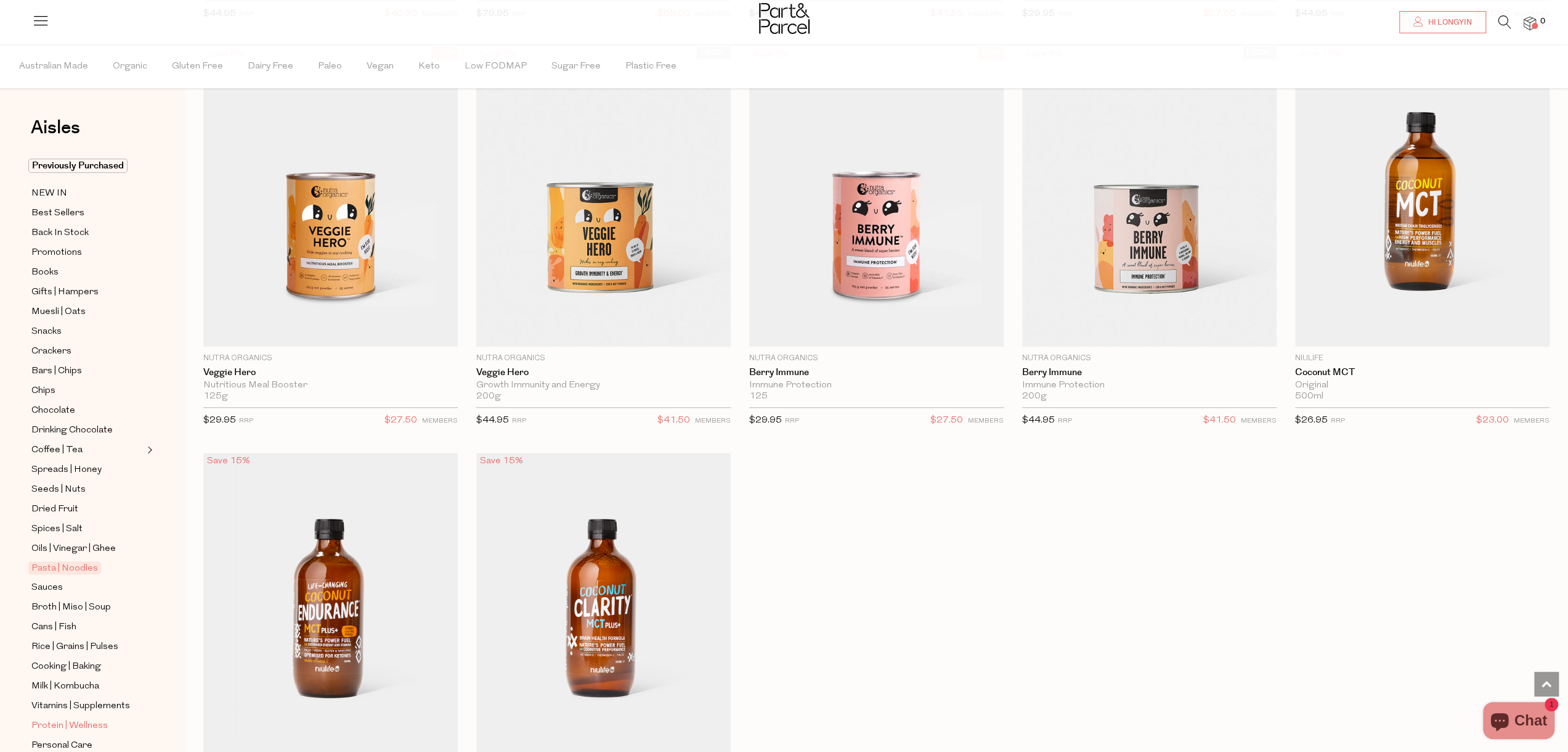
scroll to position [10421, 0]
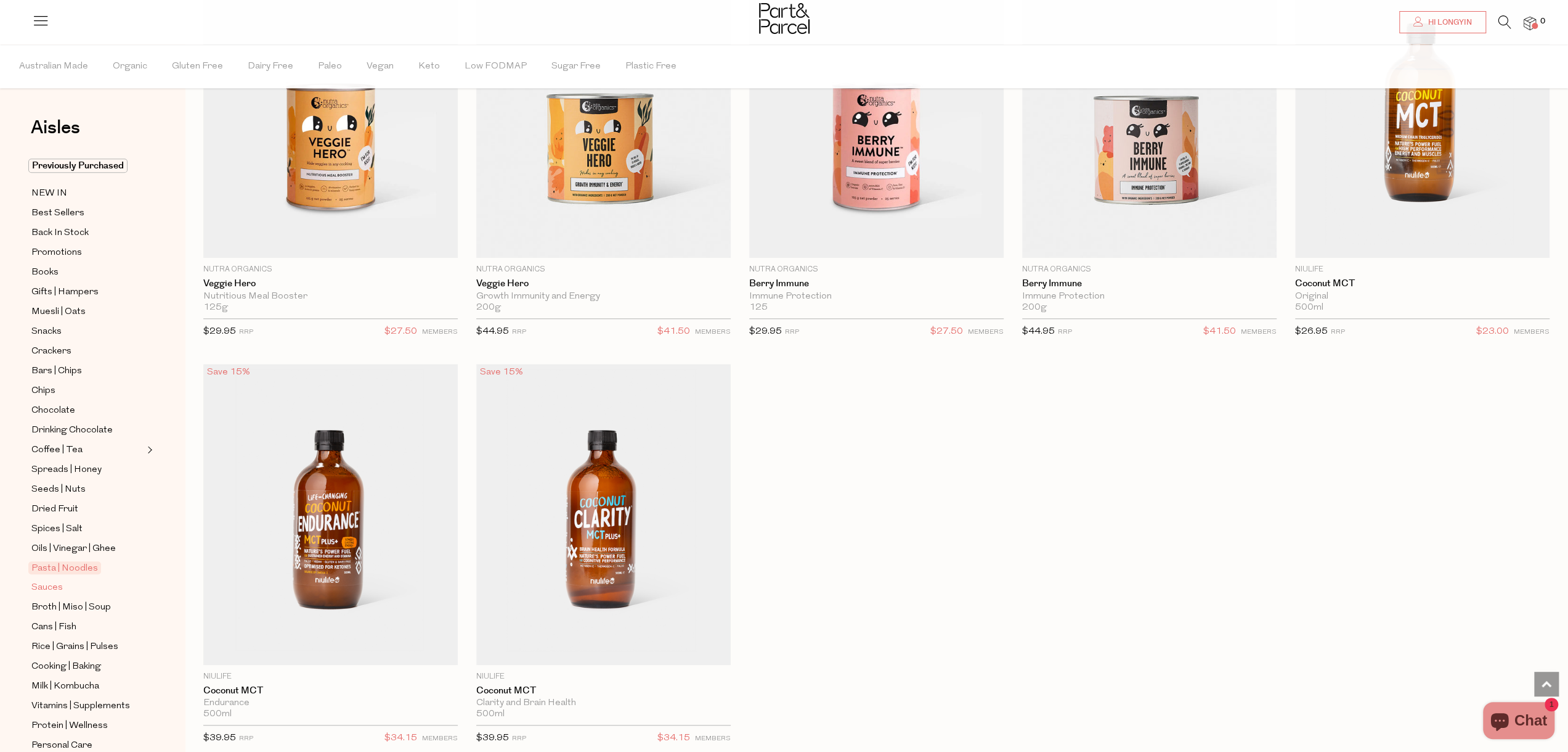
click at [42, 580] on span "Sauces" at bounding box center [46, 587] width 31 height 15
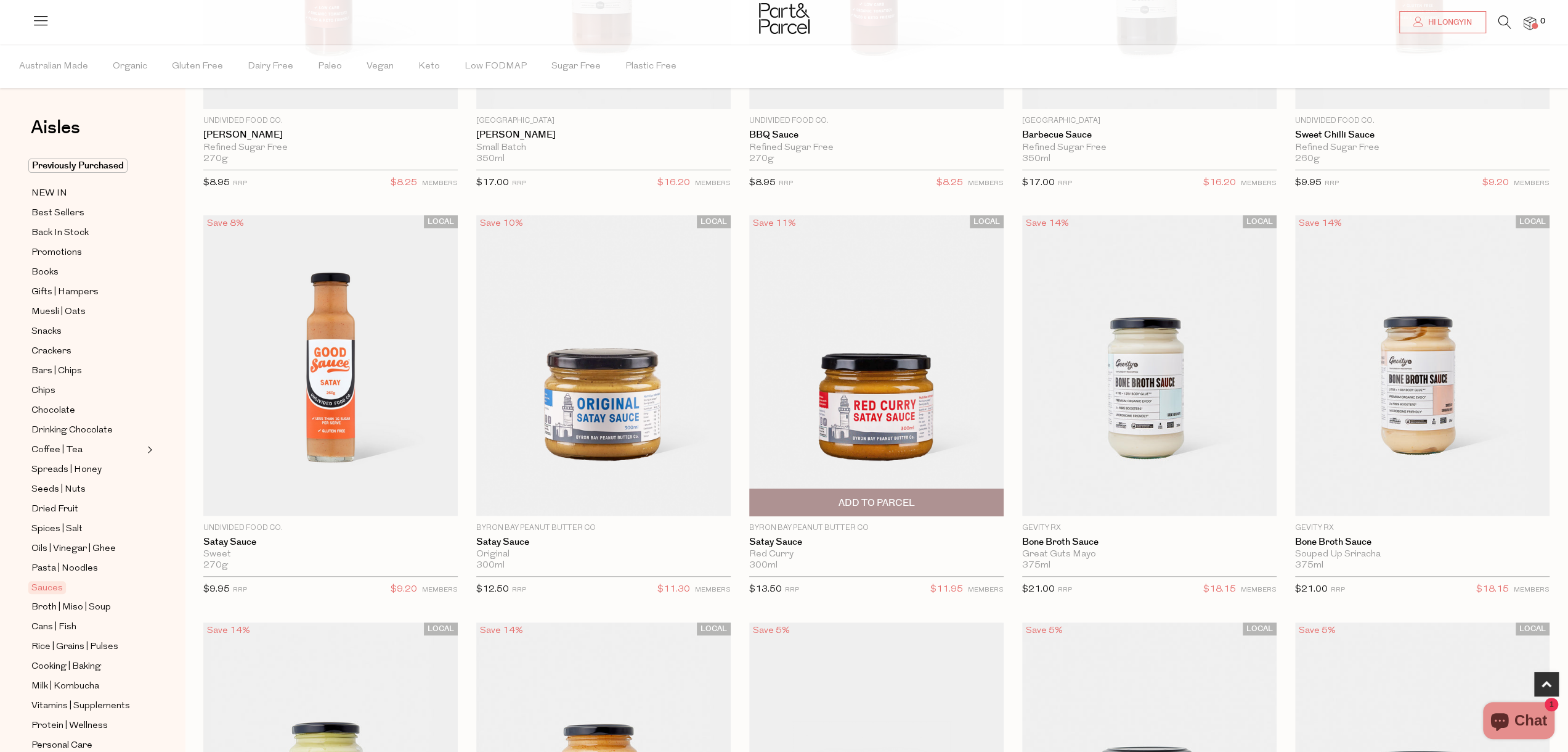
scroll to position [431, 0]
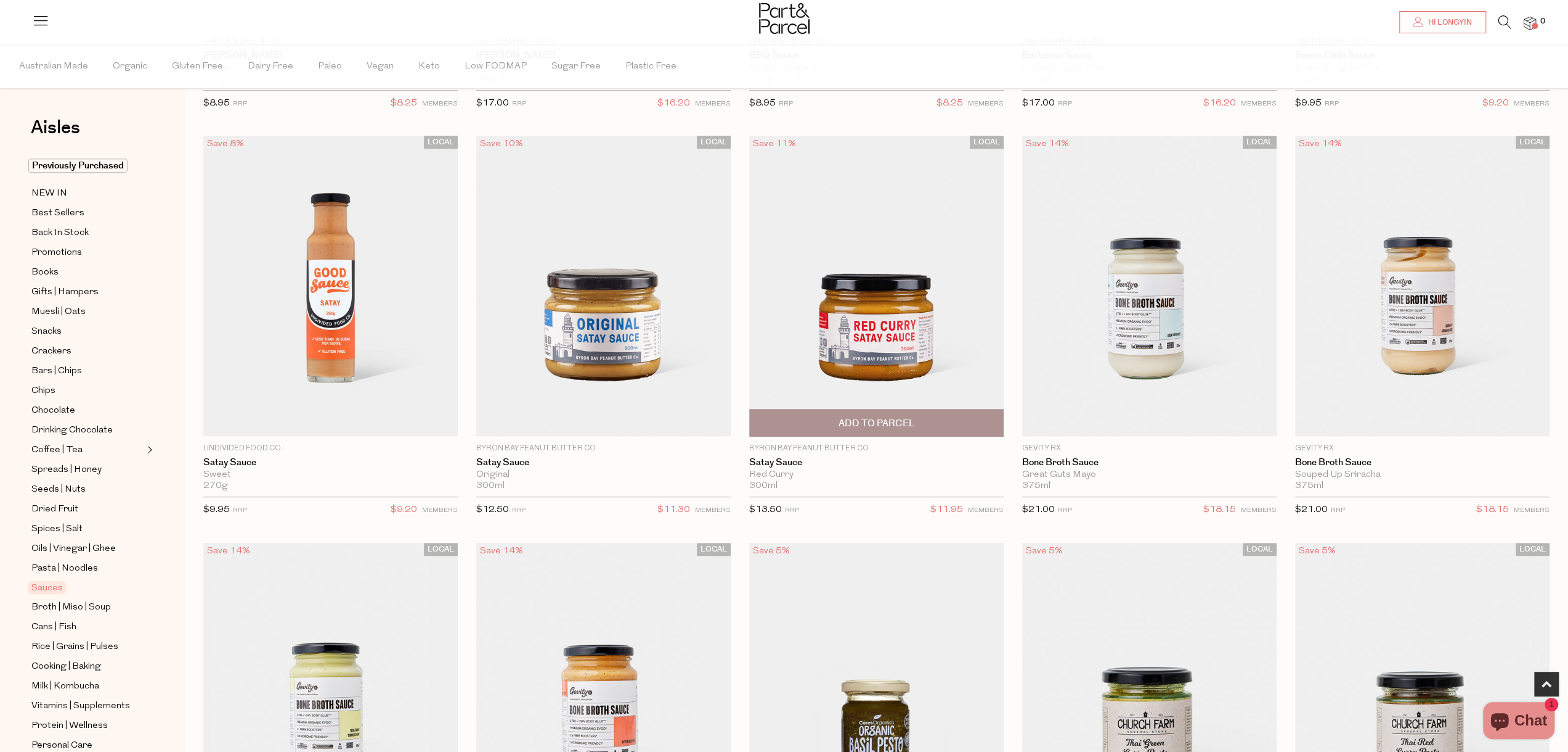
click at [883, 338] on img at bounding box center [876, 286] width 255 height 300
